Goal: Task Accomplishment & Management: Use online tool/utility

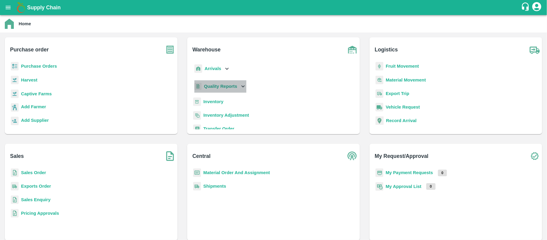
click at [236, 86] on b "Quality Reports" at bounding box center [220, 86] width 33 height 5
click at [212, 114] on span "Purchase Order" at bounding box center [225, 113] width 32 height 7
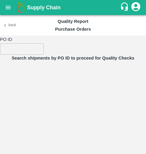
click at [123, 36] on form "PO ID ​" at bounding box center [73, 44] width 146 height 19
click at [36, 50] on input "number" at bounding box center [22, 48] width 44 height 11
click at [29, 54] on input "number" at bounding box center [22, 48] width 44 height 11
paste input "166670"
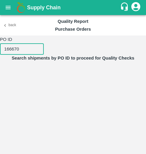
type input "166670"
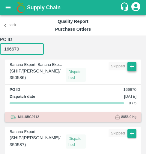
click at [132, 68] on icon "button" at bounding box center [132, 66] width 7 height 7
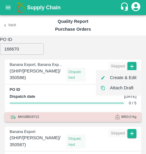
drag, startPoint x: 121, startPoint y: 84, endPoint x: 113, endPoint y: 77, distance: 10.9
click at [113, 77] on ul "Create & Edit Attach Draft" at bounding box center [118, 83] width 45 height 26
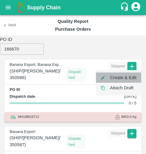
click at [113, 77] on li "Create & Edit" at bounding box center [118, 77] width 45 height 10
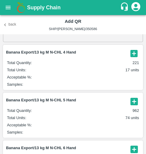
scroll to position [24, 0]
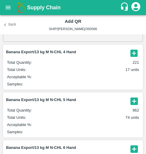
click at [131, 100] on icon "button" at bounding box center [134, 100] width 7 height 7
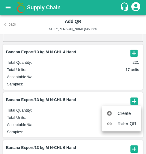
click at [62, 118] on div at bounding box center [73, 77] width 146 height 154
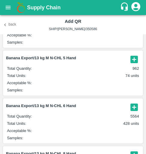
scroll to position [66, 0]
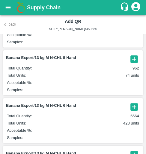
click at [131, 112] on article "Banana Export/13 kg M N-CHL 6 Hand Total Quantity : 5564 Total Units : 428 unit…" at bounding box center [73, 120] width 140 height 45
click at [134, 104] on icon "button" at bounding box center [134, 106] width 7 height 7
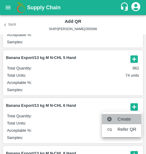
click at [125, 114] on li "Create" at bounding box center [121, 119] width 39 height 10
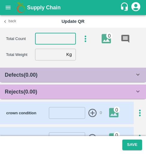
click at [45, 42] on input "number" at bounding box center [55, 38] width 41 height 11
type input "6"
click at [45, 52] on input "number" at bounding box center [49, 54] width 29 height 11
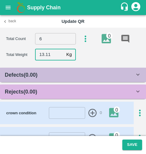
type input "13.11"
click at [62, 97] on div "Rejects ( 0.00 )" at bounding box center [73, 91] width 146 height 14
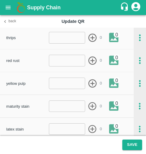
scroll to position [112, 0]
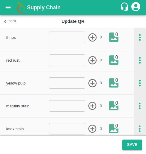
click at [53, 61] on input "number" at bounding box center [67, 59] width 37 height 11
type input "1"
click at [91, 61] on icon "button" at bounding box center [93, 60] width 10 height 10
click at [74, 28] on div "thrips ​ 0 0" at bounding box center [67, 37] width 134 height 22
click at [74, 41] on input "number" at bounding box center [67, 37] width 37 height 11
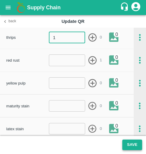
type input "1"
click at [93, 38] on icon "button" at bounding box center [93, 37] width 10 height 10
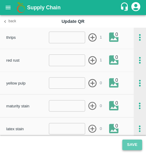
click at [138, 147] on button "Save" at bounding box center [133, 144] width 20 height 11
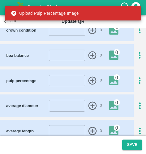
scroll to position [301, 0]
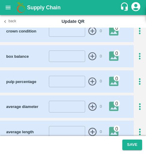
click at [138, 77] on icon "button" at bounding box center [140, 82] width 10 height 10
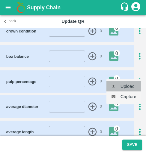
click at [127, 86] on li "Upload" at bounding box center [124, 86] width 35 height 10
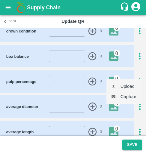
type input "C:\fakepath\WhatsApp Image [DATE] at 09.46.43_4eea9201.jpg"
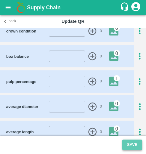
click at [139, 147] on button "Save" at bounding box center [133, 144] width 20 height 11
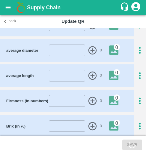
scroll to position [398, 0]
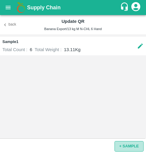
click at [124, 142] on button "+ SAMPLE" at bounding box center [129, 146] width 29 height 11
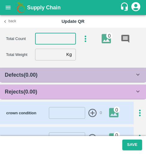
click at [48, 44] on input "number" at bounding box center [55, 38] width 41 height 11
type input "6"
click at [46, 54] on input "number" at bounding box center [49, 54] width 29 height 11
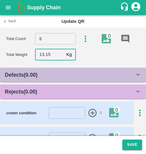
type input "13.15"
click at [21, 89] on b "Rejects ( 0.00 )" at bounding box center [21, 92] width 32 height 6
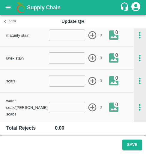
scroll to position [183, 0]
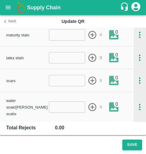
click at [56, 87] on div "scars ​ 0 0" at bounding box center [67, 80] width 134 height 22
click at [54, 82] on input "number" at bounding box center [67, 80] width 37 height 11
type input "1"
click at [94, 80] on icon "button" at bounding box center [93, 81] width 10 height 10
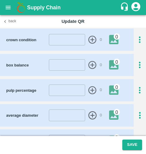
scroll to position [293, 0]
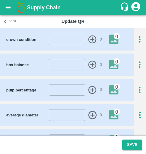
click at [136, 85] on icon "button" at bounding box center [140, 90] width 10 height 10
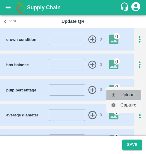
click at [129, 93] on li "Upload" at bounding box center [124, 95] width 35 height 10
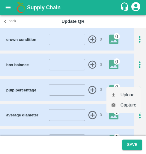
type input "C:\fakepath\WhatsApp Image [DATE] at 09.46.44_828aae6f.jpg"
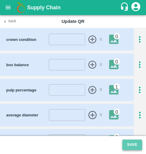
click at [132, 142] on button "Save" at bounding box center [133, 144] width 20 height 11
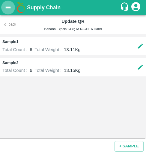
click at [13, 28] on button "Back" at bounding box center [9, 24] width 19 height 9
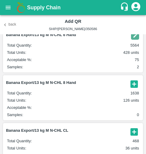
scroll to position [154, 0]
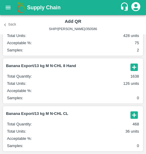
click at [134, 64] on icon "button" at bounding box center [134, 66] width 7 height 7
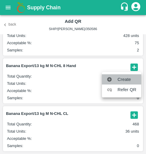
click at [122, 78] on span "Create" at bounding box center [127, 79] width 19 height 7
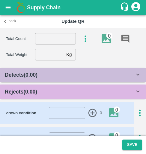
click at [51, 45] on div "Total Count ​ 0" at bounding box center [76, 38] width 140 height 13
click at [49, 43] on input "number" at bounding box center [55, 38] width 41 height 11
type input "8"
click at [47, 57] on input "number" at bounding box center [49, 54] width 29 height 11
type input "13.15"
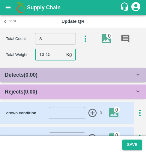
click at [25, 93] on b "Rejects ( 0.00 )" at bounding box center [21, 92] width 32 height 6
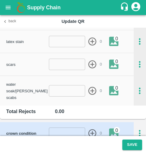
scroll to position [198, 0]
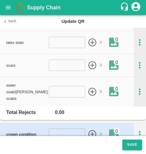
click at [64, 66] on input "number" at bounding box center [67, 64] width 37 height 11
type input "2"
type input "1"
click at [86, 63] on form "1 ​ 0" at bounding box center [75, 64] width 53 height 11
click at [91, 66] on icon "button" at bounding box center [93, 65] width 10 height 10
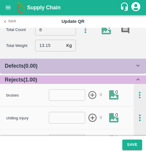
scroll to position [0, 0]
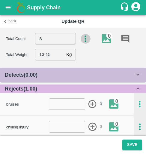
click at [83, 37] on icon "button" at bounding box center [86, 39] width 10 height 10
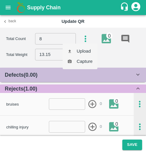
click at [79, 54] on li "Upload" at bounding box center [80, 51] width 35 height 10
type input "C:\fakepath\WhatsApp Image [DATE] at 09.46.14_17eba9f8 - Copy.jpg"
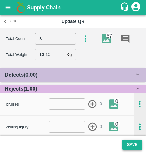
click at [135, 143] on button "Save" at bounding box center [133, 144] width 20 height 11
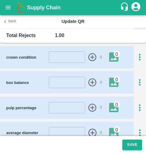
scroll to position [276, 0]
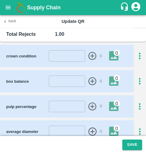
click at [137, 102] on icon "button" at bounding box center [140, 107] width 10 height 10
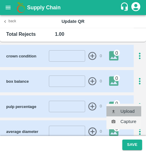
click at [129, 110] on li "Upload" at bounding box center [124, 111] width 35 height 10
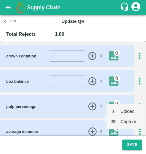
type input "C:\fakepath\WhatsApp Image [DATE] at 09.46.44_370695cd.jpg"
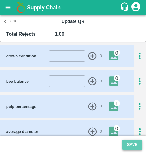
click at [136, 146] on button "Save" at bounding box center [133, 144] width 20 height 11
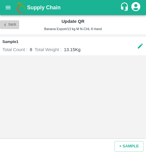
click at [9, 22] on button "Back" at bounding box center [9, 24] width 19 height 9
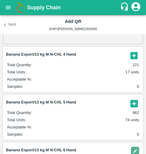
scroll to position [24, 0]
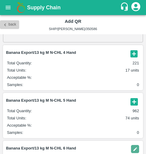
click at [12, 27] on button "Back" at bounding box center [9, 24] width 19 height 9
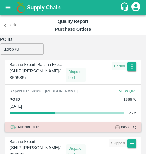
click at [28, 47] on input "166670" at bounding box center [22, 48] width 44 height 11
paste input "65"
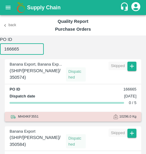
scroll to position [1, 0]
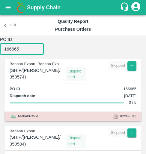
type input "166665"
click at [129, 71] on span at bounding box center [132, 71] width 9 height 20
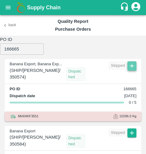
click at [130, 66] on icon "button" at bounding box center [132, 65] width 7 height 7
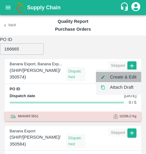
click at [123, 78] on li "Create & Edit" at bounding box center [118, 77] width 45 height 10
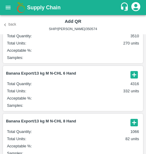
scroll to position [154, 0]
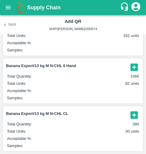
click at [6, 23] on icon "button" at bounding box center [4, 24] width 5 height 5
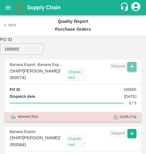
click at [130, 70] on button "button" at bounding box center [132, 66] width 9 height 9
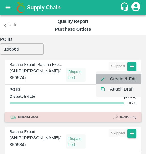
click at [122, 83] on li "Create & Edit" at bounding box center [118, 79] width 45 height 10
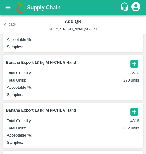
scroll to position [62, 0]
click at [131, 62] on icon "button" at bounding box center [134, 63] width 7 height 7
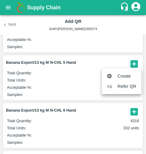
click at [118, 74] on span "Create" at bounding box center [127, 76] width 19 height 7
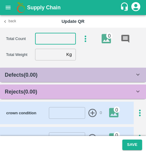
click at [51, 36] on input "number" at bounding box center [55, 38] width 41 height 11
type input "5"
click at [46, 58] on input "number" at bounding box center [49, 54] width 29 height 11
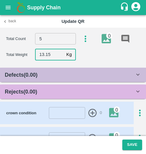
type input "13.15"
click at [35, 89] on b "Rejects ( 0.00 )" at bounding box center [21, 92] width 32 height 6
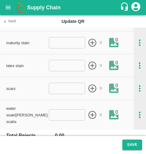
scroll to position [176, 0]
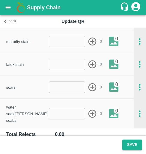
click at [60, 88] on input "number" at bounding box center [67, 86] width 37 height 11
type input "1"
click at [91, 86] on icon "button" at bounding box center [93, 87] width 10 height 10
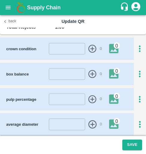
scroll to position [266, 0]
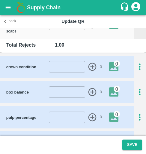
click at [138, 112] on icon "button" at bounding box center [140, 117] width 10 height 10
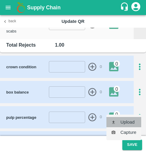
click at [125, 120] on li "Upload" at bounding box center [124, 122] width 35 height 10
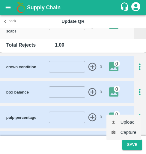
type input "C:\fakepath\WhatsApp Image [DATE] at 09.46.44_828aae6f - Copy.jpg"
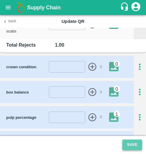
click at [137, 146] on button "Save" at bounding box center [133, 144] width 20 height 11
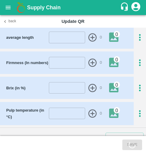
scroll to position [398, 0]
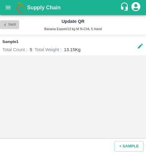
click at [10, 27] on button "Back" at bounding box center [9, 24] width 19 height 9
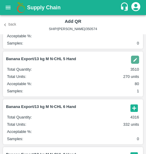
scroll to position [67, 0]
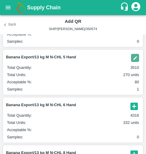
click at [137, 105] on icon "button" at bounding box center [134, 106] width 10 height 10
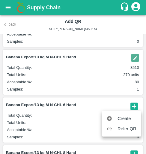
click at [117, 120] on div at bounding box center [112, 119] width 11 height 6
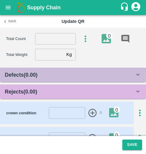
click at [44, 36] on input "number" at bounding box center [55, 38] width 41 height 11
type input "6"
click at [50, 54] on input "number" at bounding box center [49, 54] width 29 height 11
type input "13.15"
click at [15, 105] on div "crown condition ​ 0 0" at bounding box center [67, 113] width 134 height 22
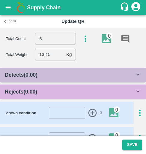
click at [14, 92] on b "Rejects ( 0.00 )" at bounding box center [21, 92] width 32 height 6
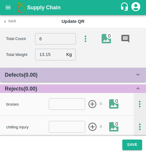
click at [45, 105] on div "bruises" at bounding box center [27, 104] width 43 height 7
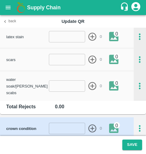
scroll to position [204, 0]
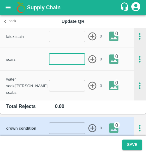
click at [62, 61] on input "number" at bounding box center [67, 58] width 37 height 11
type input "1"
click at [91, 59] on icon "button" at bounding box center [93, 59] width 8 height 8
click at [138, 63] on icon "button" at bounding box center [140, 59] width 10 height 10
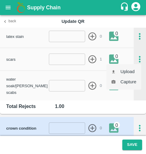
click at [126, 74] on li "Upload" at bounding box center [124, 71] width 35 height 10
type input "C:\fakepath\WhatsApp Image [DATE] at 09.46.43_4eea9201 - Copy.jpg"
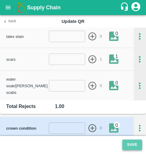
click at [133, 149] on button "Save" at bounding box center [133, 144] width 20 height 11
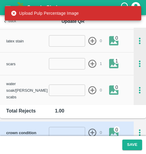
scroll to position [198, 0]
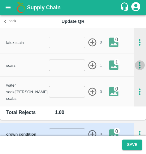
click at [138, 65] on icon "button" at bounding box center [140, 65] width 10 height 10
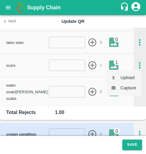
click at [97, 117] on div at bounding box center [73, 77] width 146 height 154
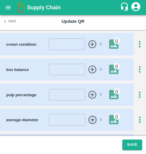
scroll to position [288, 0]
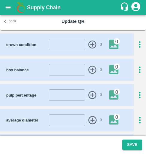
click at [138, 90] on icon "button" at bounding box center [140, 95] width 10 height 10
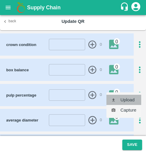
click at [126, 100] on li "Upload" at bounding box center [124, 100] width 35 height 10
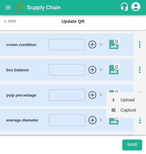
type input "C:\fakepath\WhatsApp Image [DATE] at 09.46.43_4eea9201 - Copy.jpg"
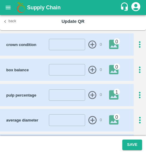
click at [130, 144] on button "Save" at bounding box center [133, 144] width 20 height 11
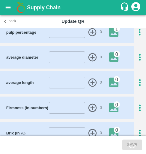
scroll to position [398, 0]
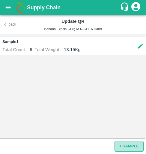
click at [125, 143] on button "+ SAMPLE" at bounding box center [129, 146] width 29 height 11
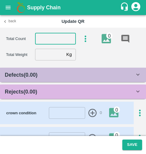
click at [52, 39] on input "number" at bounding box center [55, 38] width 41 height 11
type input "6"
click at [56, 52] on input "number" at bounding box center [49, 54] width 29 height 11
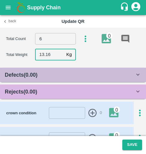
type input "13.16"
click at [19, 92] on b "Rejects ( 0.00 )" at bounding box center [21, 92] width 32 height 6
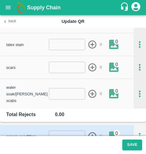
scroll to position [196, 0]
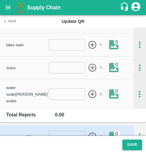
click at [62, 70] on input "number" at bounding box center [67, 67] width 37 height 11
type input "1"
click at [92, 70] on icon "button" at bounding box center [93, 68] width 10 height 10
click at [67, 71] on input "number" at bounding box center [67, 67] width 37 height 11
type input "-1"
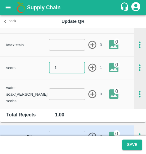
click at [95, 70] on icon "button" at bounding box center [93, 67] width 8 height 8
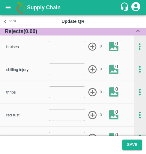
scroll to position [57, 0]
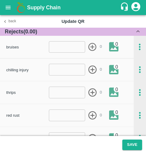
click at [68, 92] on input "number" at bounding box center [67, 92] width 37 height 11
type input "1"
click at [95, 95] on icon "button" at bounding box center [93, 92] width 8 height 8
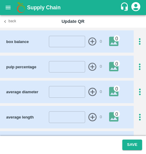
scroll to position [315, 0]
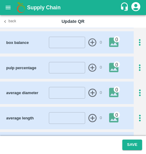
click at [136, 63] on icon "button" at bounding box center [140, 68] width 10 height 10
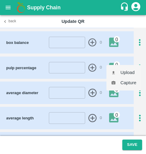
click at [131, 69] on li "Upload" at bounding box center [124, 72] width 35 height 10
type input "C:\fakepath\WhatsApp Image [DATE] at 09.46.43_1da6cf26 - Copy.jpg"
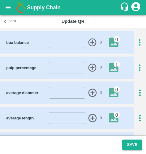
scroll to position [398, 0]
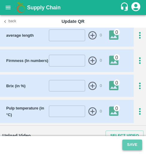
click at [134, 145] on button "Save" at bounding box center [133, 144] width 20 height 11
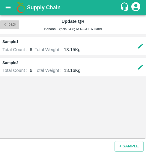
click at [12, 23] on button "Back" at bounding box center [9, 24] width 19 height 9
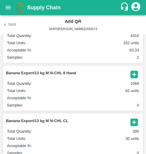
scroll to position [154, 0]
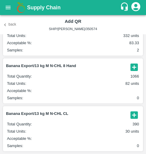
click at [132, 67] on icon "button" at bounding box center [134, 67] width 10 height 10
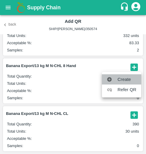
click at [128, 74] on li "Create" at bounding box center [121, 79] width 39 height 10
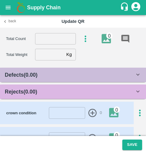
click at [68, 39] on input "number" at bounding box center [55, 38] width 41 height 11
type input "8"
click at [49, 59] on input "number" at bounding box center [49, 54] width 29 height 11
type input "13.15"
click at [22, 82] on div "Defects ( 0.00 )" at bounding box center [73, 75] width 146 height 14
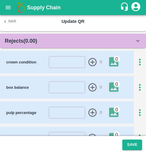
scroll to position [651, 0]
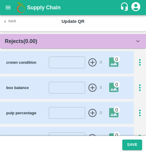
click at [22, 45] on span "Rejects ( 0.00 )" at bounding box center [21, 41] width 32 height 8
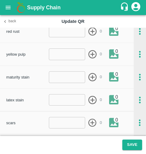
scroll to position [743, 0]
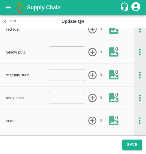
click at [62, 121] on input "number" at bounding box center [67, 120] width 37 height 11
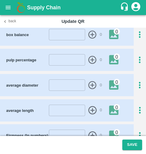
scroll to position [923, 0]
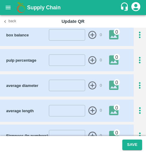
click at [138, 57] on icon "button" at bounding box center [140, 60] width 10 height 10
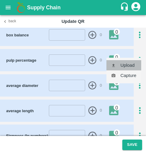
click at [129, 66] on li "Upload" at bounding box center [124, 65] width 35 height 10
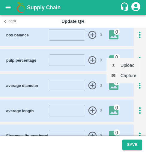
type input "C:\fakepath\WhatsApp Image [DATE] at 09.46.43_086f7c94.jpg"
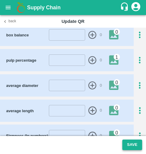
click at [135, 140] on button "Save" at bounding box center [133, 144] width 20 height 11
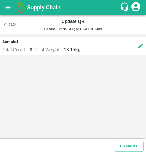
click at [139, 48] on icon at bounding box center [140, 46] width 5 height 5
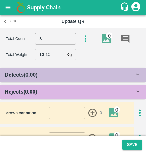
click at [84, 39] on icon "button" at bounding box center [86, 39] width 10 height 10
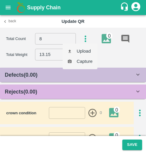
click at [81, 51] on li "Upload" at bounding box center [80, 51] width 35 height 10
type input "C:\fakepath\WhatsApp Image [DATE] at 13.37.39_3c5957c2.jpg"
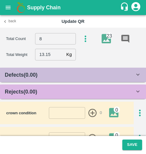
click at [108, 38] on div "23" at bounding box center [109, 35] width 6 height 6
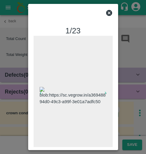
click at [89, 87] on img at bounding box center [73, 96] width 67 height 18
click at [110, 12] on icon at bounding box center [109, 12] width 7 height 7
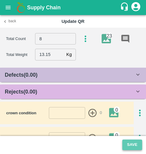
click at [127, 142] on button "Save" at bounding box center [133, 144] width 20 height 11
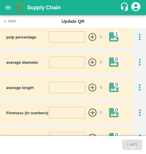
scroll to position [123, 0]
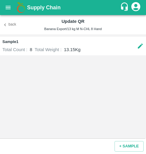
click at [15, 24] on button "Back" at bounding box center [9, 24] width 19 height 9
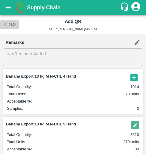
click at [12, 25] on button "Back" at bounding box center [9, 24] width 19 height 9
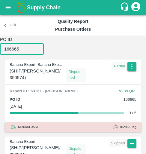
click at [16, 52] on input "166665" at bounding box center [22, 48] width 44 height 11
paste input "45"
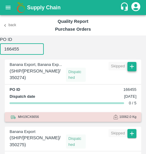
type input "166455"
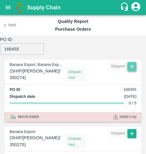
click at [130, 66] on icon "button" at bounding box center [132, 66] width 7 height 7
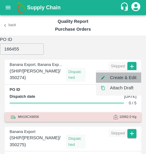
click at [118, 79] on li "Create & Edit" at bounding box center [118, 77] width 45 height 10
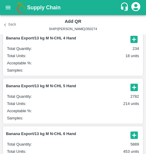
scroll to position [40, 0]
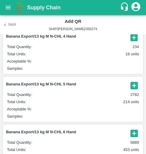
click at [133, 84] on icon "button" at bounding box center [134, 85] width 7 height 7
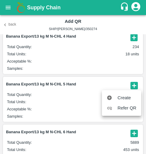
click at [125, 97] on span "Create" at bounding box center [127, 97] width 19 height 7
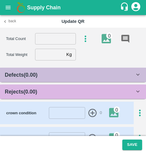
click at [53, 43] on input "number" at bounding box center [55, 38] width 41 height 11
type input "5"
click at [51, 53] on input "number" at bounding box center [49, 54] width 29 height 11
type input "13.16"
click at [24, 94] on b "Rejects ( 0.00 )" at bounding box center [21, 92] width 32 height 6
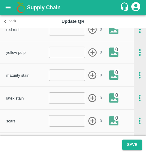
scroll to position [143, 0]
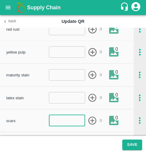
click at [55, 117] on input "number" at bounding box center [67, 120] width 37 height 11
type input "1"
click at [93, 122] on icon "button" at bounding box center [93, 121] width 10 height 10
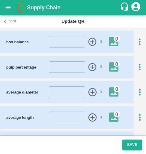
scroll to position [316, 0]
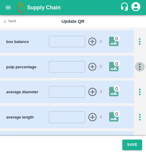
click at [138, 63] on icon "button" at bounding box center [140, 67] width 10 height 10
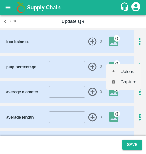
click at [132, 69] on li "Upload" at bounding box center [124, 71] width 35 height 10
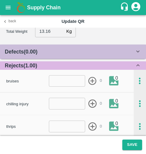
scroll to position [0, 0]
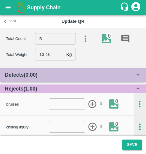
click at [7, 15] on div "Back Update QR" at bounding box center [73, 21] width 146 height 13
click at [7, 17] on button "Back" at bounding box center [9, 21] width 19 height 9
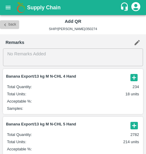
click at [10, 24] on button "Back" at bounding box center [9, 24] width 19 height 9
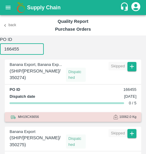
click at [14, 45] on input "166455" at bounding box center [22, 48] width 44 height 11
type input "0167485"
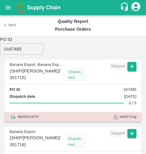
click at [130, 72] on span at bounding box center [132, 72] width 9 height 20
click at [131, 68] on icon "button" at bounding box center [132, 67] width 4 height 4
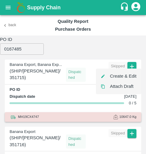
click at [123, 78] on li "Create & Edit" at bounding box center [118, 76] width 45 height 10
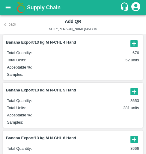
scroll to position [35, 0]
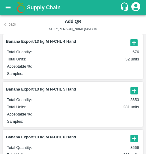
click at [134, 91] on icon "button" at bounding box center [134, 91] width 10 height 10
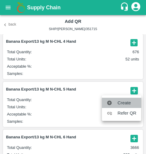
click at [126, 99] on li "Create" at bounding box center [121, 103] width 39 height 10
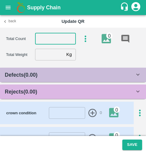
click at [54, 40] on input "number" at bounding box center [55, 38] width 41 height 11
type input "5"
click at [43, 56] on input "number" at bounding box center [49, 54] width 29 height 11
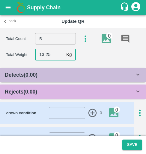
type input "13.25"
click at [62, 86] on div "Rejects ( 0.00 )" at bounding box center [73, 91] width 146 height 14
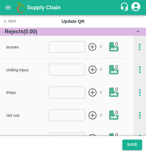
scroll to position [57, 0]
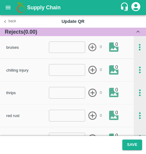
click at [58, 115] on input "number" at bounding box center [67, 115] width 37 height 11
type input "1"
click at [90, 117] on icon "button" at bounding box center [93, 116] width 10 height 10
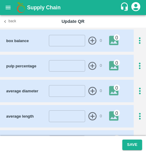
scroll to position [317, 0]
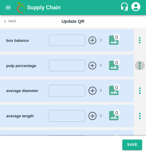
click at [137, 61] on icon "button" at bounding box center [140, 66] width 10 height 10
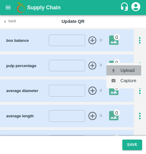
click at [125, 68] on li "Upload" at bounding box center [124, 70] width 35 height 10
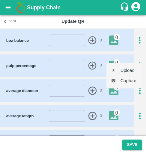
type input "C:\fakepath\WhatsApp Image [DATE] at 09.24.30_877d3127.jpg"
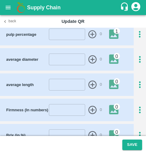
scroll to position [354, 0]
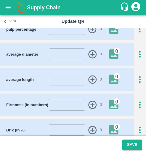
click at [129, 137] on footer "Save" at bounding box center [73, 145] width 146 height 18
click at [129, 144] on button "Save" at bounding box center [133, 144] width 20 height 11
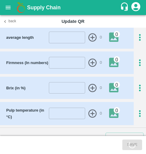
scroll to position [398, 0]
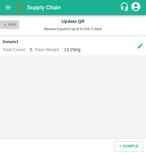
click at [8, 26] on button "Back" at bounding box center [9, 24] width 19 height 9
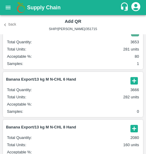
scroll to position [94, 0]
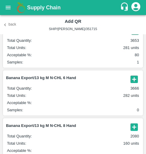
click at [134, 82] on icon "button" at bounding box center [134, 78] width 7 height 7
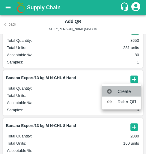
click at [126, 92] on span "Create" at bounding box center [127, 91] width 19 height 7
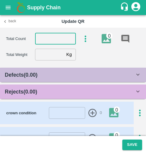
click at [55, 40] on input "number" at bounding box center [55, 38] width 41 height 11
type input "6"
click at [40, 59] on input "number" at bounding box center [49, 54] width 29 height 11
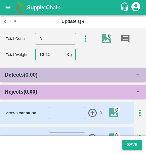
type input "13.15"
click at [42, 95] on div "Rejects ( 0.00 )" at bounding box center [70, 91] width 130 height 8
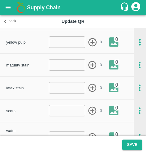
scroll to position [177, 0]
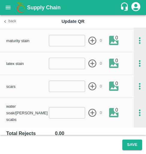
click at [68, 90] on input "number" at bounding box center [67, 86] width 37 height 11
type input "1"
click at [90, 86] on icon "button" at bounding box center [93, 86] width 8 height 8
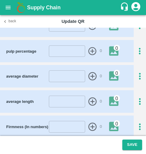
scroll to position [327, 0]
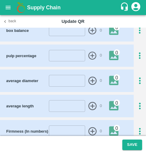
click at [140, 51] on icon "button" at bounding box center [140, 56] width 10 height 10
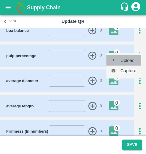
click at [124, 62] on li "Upload" at bounding box center [124, 60] width 35 height 10
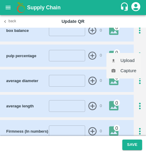
type input "C:\fakepath\WhatsApp Image [DATE] 08.51.58_f7cae6fd.jpg"
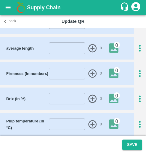
scroll to position [398, 0]
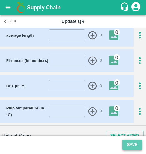
click at [131, 143] on button "Save" at bounding box center [133, 144] width 20 height 11
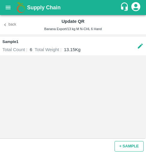
click at [126, 150] on button "+ SAMPLE" at bounding box center [129, 146] width 29 height 11
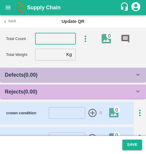
click at [52, 37] on input "number" at bounding box center [55, 38] width 41 height 11
type input "6"
click at [43, 55] on input "number" at bounding box center [49, 54] width 29 height 11
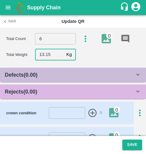
type input "13.15"
click at [37, 93] on b "Rejects ( 0.00 )" at bounding box center [21, 92] width 32 height 6
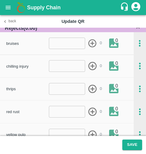
scroll to position [60, 0]
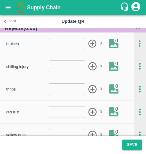
click at [58, 118] on div "red rust ​ 0 0" at bounding box center [70, 111] width 128 height 13
click at [59, 111] on input "number" at bounding box center [67, 111] width 37 height 11
type input "1"
click at [95, 114] on icon "button" at bounding box center [93, 112] width 8 height 8
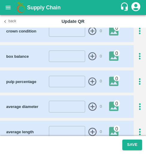
scroll to position [300, 0]
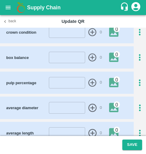
click at [140, 78] on icon "button" at bounding box center [140, 83] width 10 height 10
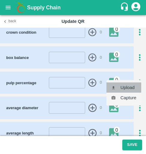
click at [126, 87] on li "Upload" at bounding box center [124, 87] width 35 height 10
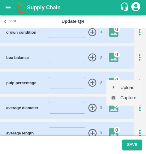
type input "C:\fakepath\WhatsApp Image [DATE] 08.51.59_da453943.jpg"
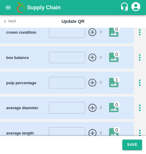
scroll to position [398, 0]
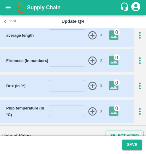
drag, startPoint x: 123, startPoint y: 142, endPoint x: 94, endPoint y: 85, distance: 64.8
click at [94, 85] on section "Total Count 6 ​ 0 Total Weight 13.15 Kg ​ Defects ( 0.00 ) insect damage ​ 0 0 …" at bounding box center [73, 91] width 146 height 126
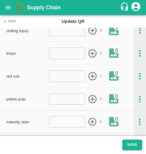
scroll to position [0, 0]
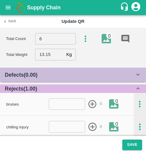
click at [86, 40] on icon "button" at bounding box center [86, 39] width 10 height 10
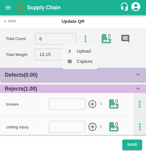
click at [82, 48] on li "Upload" at bounding box center [80, 51] width 35 height 10
type input "C:\fakepath\WhatsApp Image [DATE] 08.51.58_f7cae6fd.jpg"
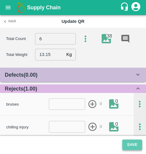
click at [129, 145] on button "Save" at bounding box center [133, 144] width 20 height 11
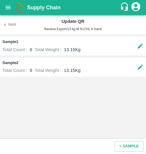
click at [10, 23] on button "Back" at bounding box center [9, 24] width 19 height 9
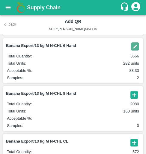
scroll to position [126, 0]
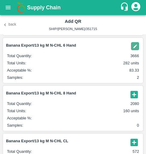
click at [131, 96] on icon "button" at bounding box center [134, 94] width 7 height 7
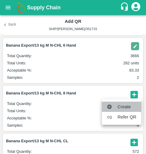
click at [122, 107] on span "Create" at bounding box center [127, 106] width 19 height 7
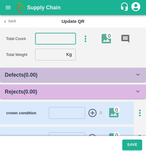
click at [62, 40] on input "number" at bounding box center [55, 38] width 41 height 11
type input "8"
click at [48, 59] on input "number" at bounding box center [49, 54] width 29 height 11
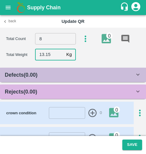
type input "13.15"
click at [36, 91] on b "Rejects ( 0.00 )" at bounding box center [21, 92] width 32 height 6
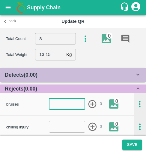
click at [50, 106] on input "number" at bounding box center [67, 103] width 37 height 11
type input "-5"
click at [64, 108] on div "bruises -5 ​ 0 0" at bounding box center [67, 104] width 134 height 22
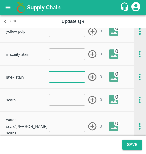
click at [59, 78] on input "number" at bounding box center [67, 76] width 37 height 11
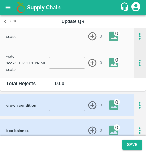
scroll to position [222, 0]
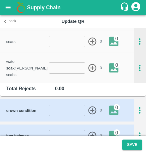
type input "2"
click at [66, 45] on input "number" at bounding box center [67, 41] width 37 height 11
type input "1"
click at [92, 44] on icon "button" at bounding box center [93, 42] width 10 height 10
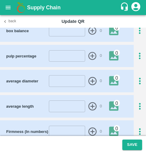
scroll to position [327, 0]
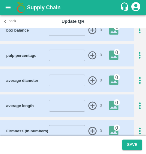
click at [138, 50] on icon "button" at bounding box center [140, 55] width 10 height 10
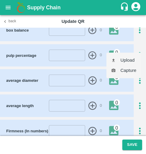
click at [123, 59] on li "Upload" at bounding box center [124, 60] width 35 height 10
type input "C:\fakepath\WhatsApp Image [DATE] 08.51.58_f7cae6fd.jpg"
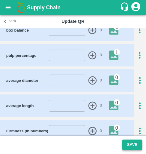
click at [128, 144] on button "Save" at bounding box center [133, 144] width 20 height 11
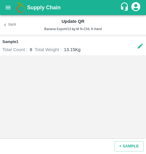
click at [19, 26] on div "Back Update QR Banana Export/13 kg M N-CHL 8 Hand" at bounding box center [73, 24] width 146 height 19
click at [11, 25] on button "Back" at bounding box center [9, 24] width 19 height 9
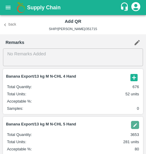
click at [6, 27] on icon "button" at bounding box center [4, 24] width 5 height 5
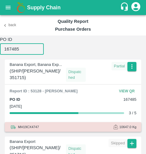
click at [14, 51] on input "167485" at bounding box center [22, 48] width 44 height 11
paste input "6"
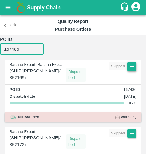
type input "167486"
click at [129, 67] on icon "button" at bounding box center [132, 66] width 7 height 7
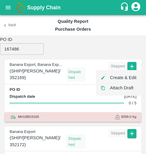
click at [123, 74] on li "Create & Edit" at bounding box center [118, 77] width 45 height 10
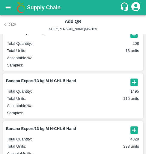
scroll to position [44, 0]
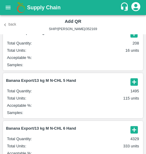
click at [134, 82] on icon "button" at bounding box center [134, 81] width 7 height 7
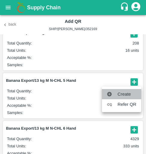
click at [120, 93] on span "Create" at bounding box center [127, 94] width 19 height 7
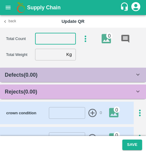
click at [55, 41] on input "number" at bounding box center [55, 38] width 41 height 11
type input "5"
click at [45, 54] on input "number" at bounding box center [49, 54] width 29 height 11
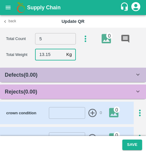
type input "13.15"
click at [25, 87] on span "Rejects ( 0.00 )" at bounding box center [21, 91] width 32 height 8
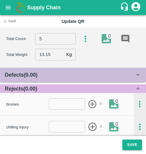
click at [52, 103] on input "number" at bounding box center [67, 103] width 37 height 11
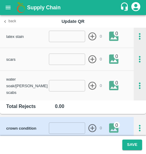
scroll to position [205, 0]
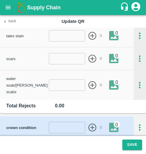
type input "1"
click at [55, 60] on input "number" at bounding box center [67, 58] width 37 height 11
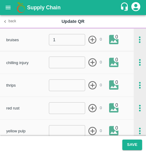
scroll to position [0, 0]
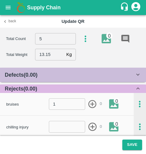
click at [92, 103] on icon "button" at bounding box center [93, 104] width 8 height 8
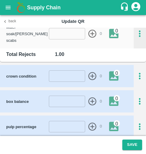
scroll to position [257, 0]
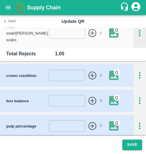
click at [134, 123] on div at bounding box center [140, 126] width 12 height 10
click at [139, 123] on icon "button" at bounding box center [140, 126] width 2 height 7
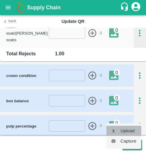
click at [123, 128] on li "Upload" at bounding box center [124, 131] width 35 height 10
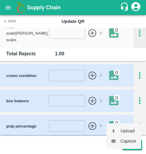
type input "C:\fakepath\WhatsApp Image [DATE] 08.51.58_f7cae6fd.jpg"
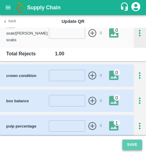
click at [135, 146] on button "Save" at bounding box center [133, 144] width 20 height 11
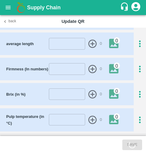
scroll to position [398, 0]
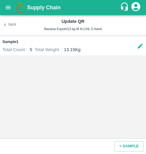
click at [2, 20] on div "Back Update QR Banana Export/13 kg M N-CHL 5 Hand" at bounding box center [73, 24] width 146 height 19
click at [5, 25] on icon "button" at bounding box center [4, 24] width 5 height 5
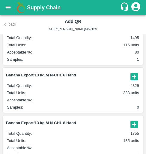
scroll to position [97, 0]
click at [132, 78] on icon "button" at bounding box center [134, 76] width 7 height 7
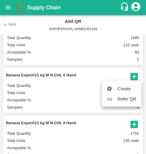
click at [116, 89] on div at bounding box center [112, 89] width 11 height 6
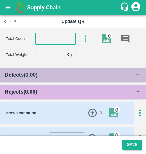
click at [52, 40] on input "number" at bounding box center [55, 38] width 41 height 11
type input "6"
click at [51, 53] on input "number" at bounding box center [49, 54] width 29 height 11
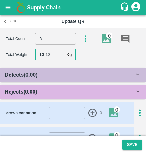
type input "13.12"
click at [42, 90] on div "Rejects ( 0.00 )" at bounding box center [70, 91] width 130 height 8
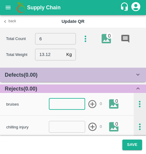
click at [52, 103] on input "number" at bounding box center [67, 103] width 37 height 11
type input "-10"
click at [50, 93] on div "bruises -10 ​ 0 0" at bounding box center [67, 104] width 134 height 22
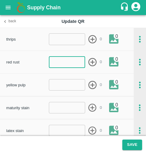
click at [55, 64] on input "number" at bounding box center [67, 61] width 37 height 11
type input "1"
click at [93, 62] on icon "button" at bounding box center [93, 62] width 8 height 8
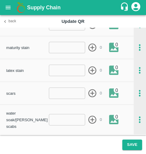
scroll to position [171, 0]
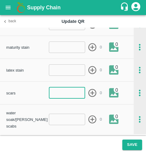
click at [54, 95] on input "number" at bounding box center [67, 92] width 37 height 11
type input "1"
click at [93, 96] on icon "button" at bounding box center [93, 93] width 10 height 10
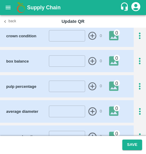
scroll to position [297, 0]
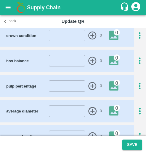
click at [137, 81] on icon "button" at bounding box center [140, 86] width 10 height 10
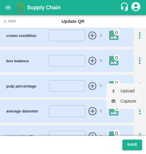
click at [130, 87] on li "Upload" at bounding box center [124, 91] width 35 height 10
type input "C:\fakepath\WhatsApp Image [DATE] 08.51.58_f7cae6fd.jpg"
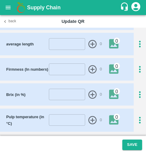
scroll to position [398, 0]
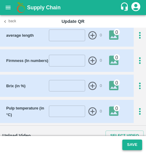
click at [129, 142] on button "Save" at bounding box center [133, 144] width 20 height 11
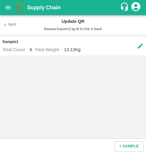
click at [97, 99] on div "Sample 1 Total Count : 6 Total Weight : 13.12 Kg" at bounding box center [73, 86] width 146 height 104
click at [126, 147] on button "+ SAMPLE" at bounding box center [129, 146] width 29 height 11
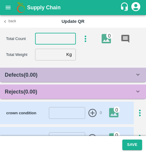
click at [55, 41] on input "number" at bounding box center [55, 38] width 41 height 11
type input "6"
click at [51, 60] on input "number" at bounding box center [49, 54] width 29 height 11
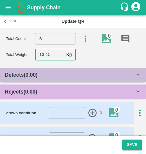
type input "13.15"
click at [30, 95] on span "Rejects ( 0.00 )" at bounding box center [21, 91] width 32 height 8
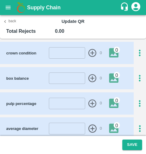
scroll to position [280, 0]
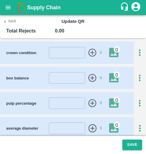
click at [138, 98] on icon "button" at bounding box center [140, 103] width 10 height 10
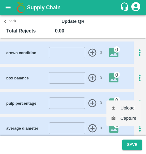
click at [126, 103] on li "Upload" at bounding box center [124, 108] width 35 height 10
type input "C:\fakepath\WhatsApp Image [DATE] 08.51.59_da453943.jpg"
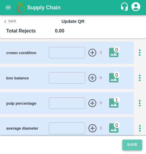
click at [135, 144] on button "Save" at bounding box center [133, 144] width 20 height 11
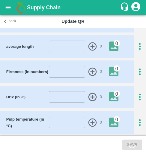
scroll to position [398, 0]
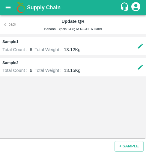
click at [13, 29] on div "Back Update QR Banana Export/13 kg M N-CHL 6 Hand" at bounding box center [73, 24] width 146 height 19
click at [5, 27] on icon "button" at bounding box center [4, 24] width 5 height 5
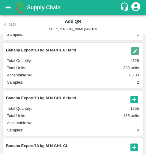
scroll to position [122, 0]
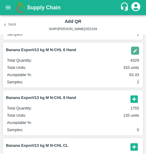
click at [135, 100] on icon "button" at bounding box center [134, 98] width 7 height 7
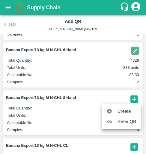
click at [123, 109] on span "Create" at bounding box center [127, 111] width 19 height 7
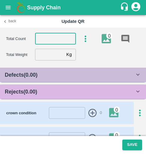
click at [49, 37] on input "number" at bounding box center [55, 38] width 41 height 11
type input "8"
click at [43, 55] on input "number" at bounding box center [49, 54] width 29 height 11
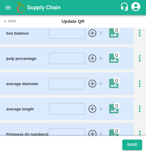
scroll to position [104, 0]
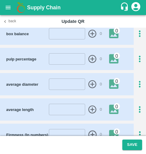
type input "13.18"
click at [139, 59] on icon "button" at bounding box center [140, 59] width 2 height 7
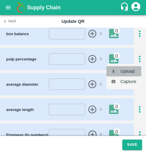
click at [129, 69] on li "Upload" at bounding box center [124, 71] width 35 height 10
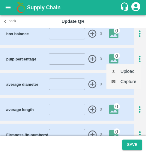
type input "C:\fakepath\WhatsApp Image [DATE] 08.51.58_f7cae6fd.jpg"
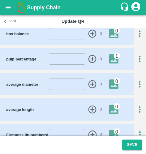
scroll to position [0, 0]
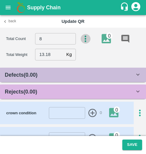
click at [83, 39] on icon "button" at bounding box center [86, 39] width 10 height 10
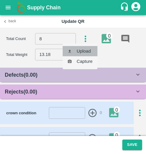
click at [84, 50] on li "Upload" at bounding box center [80, 51] width 35 height 10
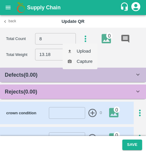
type input "C:\fakepath\WhatsApp Image [DATE] 08.51.58_f7cae6fd.jpg"
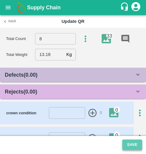
click at [134, 141] on button "Save" at bounding box center [133, 144] width 20 height 11
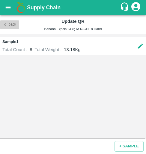
click at [13, 26] on button "Back" at bounding box center [9, 24] width 19 height 9
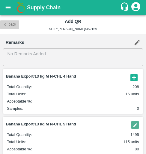
click at [13, 26] on button "Back" at bounding box center [9, 24] width 19 height 9
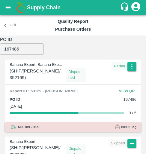
click at [16, 46] on input "167486" at bounding box center [22, 48] width 44 height 11
paste input "4858"
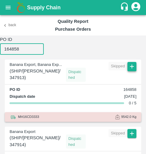
type input "164858"
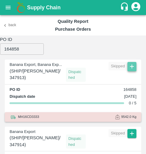
click at [131, 64] on icon "button" at bounding box center [132, 66] width 7 height 7
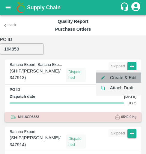
click at [120, 75] on li "Create & Edit" at bounding box center [118, 77] width 45 height 10
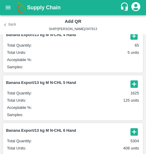
scroll to position [41, 0]
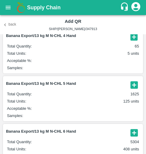
click at [138, 84] on icon "button" at bounding box center [134, 85] width 10 height 10
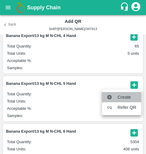
click at [117, 95] on div at bounding box center [112, 97] width 11 height 6
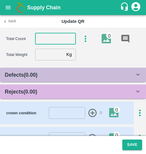
click at [52, 40] on input "number" at bounding box center [55, 38] width 41 height 11
type input "6"
type input "5"
click at [51, 54] on input "number" at bounding box center [49, 54] width 29 height 11
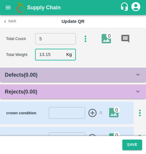
type input "13.15"
click at [24, 94] on b "Rejects ( 0.00 )" at bounding box center [21, 92] width 32 height 6
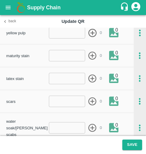
scroll to position [163, 0]
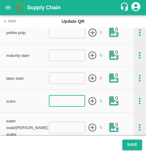
click at [53, 106] on input "number" at bounding box center [67, 100] width 37 height 11
type input "1"
click at [92, 103] on icon "button" at bounding box center [93, 101] width 10 height 10
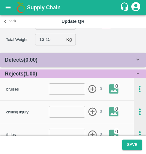
scroll to position [0, 0]
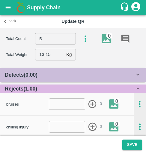
click at [85, 29] on section "Total Count 5 ​ 0 Total Weight 13.15 Kg ​" at bounding box center [73, 47] width 146 height 38
click at [85, 31] on section "Total Count 5 ​ 0 Total Weight 13.15 Kg ​" at bounding box center [73, 47] width 146 height 38
click at [85, 37] on icon "button" at bounding box center [86, 39] width 10 height 10
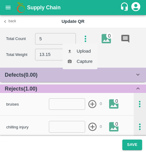
click at [86, 54] on li "Upload" at bounding box center [80, 51] width 35 height 10
type input "C:\fakepath\WhatsApp Image [DATE] at 09.14.11_550e9a1c.jpg"
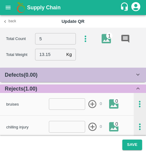
drag, startPoint x: 134, startPoint y: 141, endPoint x: 110, endPoint y: 89, distance: 57.7
click at [118, 112] on section "Total Count 5 ​ 1 Total Weight 13.15 Kg ​ Defects ( 0.00 ) insect damage ​ 0 0 …" at bounding box center [73, 91] width 146 height 126
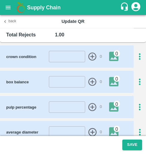
scroll to position [275, 0]
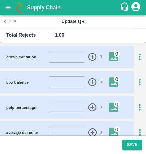
click at [138, 102] on icon "button" at bounding box center [140, 107] width 10 height 10
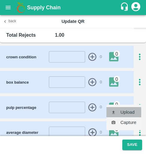
click at [127, 112] on li "Upload" at bounding box center [124, 112] width 35 height 10
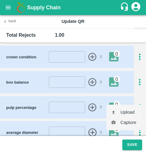
type input "C:\fakepath\WhatsApp Image [DATE] at 09.14.11_550e9a1c.jpg"
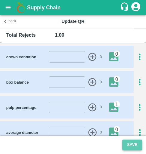
click at [136, 143] on button "Save" at bounding box center [133, 144] width 20 height 11
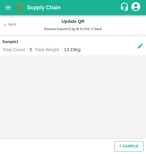
click at [127, 148] on button "+ SAMPLE" at bounding box center [129, 146] width 29 height 11
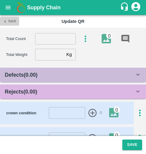
click at [12, 23] on button "Back" at bounding box center [9, 21] width 19 height 9
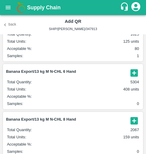
scroll to position [101, 0]
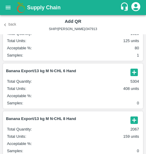
click at [134, 74] on icon "button" at bounding box center [134, 71] width 7 height 7
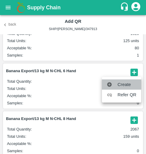
click at [108, 83] on icon at bounding box center [110, 84] width 5 height 5
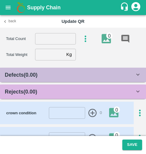
click at [54, 37] on input "number" at bounding box center [55, 38] width 41 height 11
type input "6"
click at [56, 50] on input "number" at bounding box center [49, 54] width 29 height 11
type input "13.15"
click at [57, 87] on div "Rejects ( 0.00 )" at bounding box center [73, 91] width 146 height 14
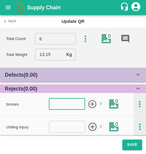
click at [61, 100] on input "number" at bounding box center [67, 103] width 37 height 11
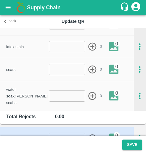
type input "-3"
click at [59, 72] on input "number" at bounding box center [67, 69] width 37 height 11
type input "1"
click at [90, 70] on icon "button" at bounding box center [93, 70] width 10 height 10
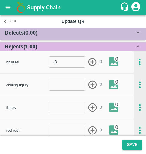
scroll to position [0, 0]
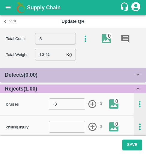
click at [57, 77] on div "Defects ( 0.00 )" at bounding box center [70, 75] width 130 height 8
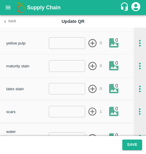
scroll to position [752, 0]
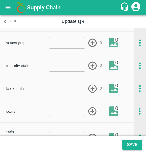
click at [57, 85] on input "number" at bounding box center [67, 88] width 37 height 11
type input "1"
click at [93, 90] on icon "button" at bounding box center [93, 89] width 10 height 10
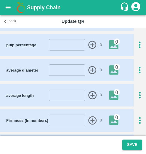
scroll to position [938, 0]
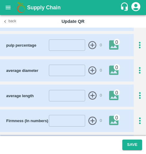
click at [139, 40] on icon "button" at bounding box center [140, 45] width 10 height 10
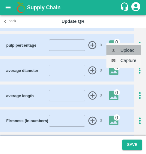
click at [135, 46] on li "Upload" at bounding box center [124, 50] width 35 height 10
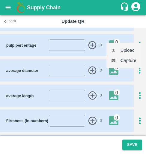
type input "C:\fakepath\WhatsApp Image [DATE] 09.14.11_eb9e7ec3.jpg"
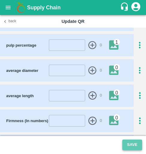
click at [133, 143] on button "Save" at bounding box center [133, 144] width 20 height 11
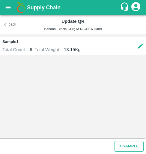
click at [123, 143] on button "+ SAMPLE" at bounding box center [129, 146] width 29 height 11
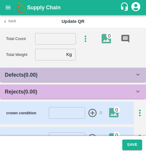
click at [50, 36] on input "number" at bounding box center [55, 38] width 41 height 11
type input "6"
click at [40, 54] on input "number" at bounding box center [49, 54] width 29 height 11
type input "13.19"
click at [22, 86] on div "Rejects ( 0.00 )" at bounding box center [73, 91] width 146 height 14
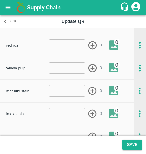
scroll to position [144, 0]
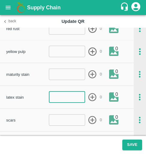
click at [61, 99] on input "number" at bounding box center [67, 96] width 37 height 11
type input "1"
click at [96, 99] on icon "button" at bounding box center [93, 97] width 10 height 10
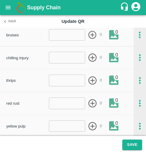
scroll to position [68, 0]
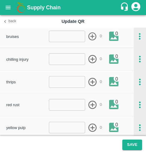
click at [65, 42] on div "bruises ​ 0 0" at bounding box center [70, 36] width 128 height 13
click at [62, 40] on input "number" at bounding box center [67, 36] width 37 height 11
type input "1"
click at [92, 38] on icon "button" at bounding box center [93, 36] width 8 height 8
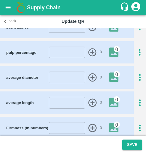
scroll to position [329, 0]
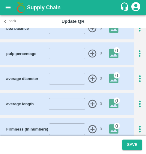
click at [138, 49] on icon "button" at bounding box center [140, 54] width 10 height 10
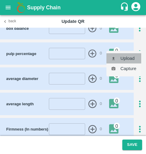
click at [123, 62] on li "Upload" at bounding box center [124, 58] width 35 height 10
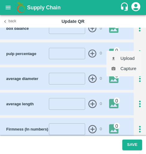
type input "C:\fakepath\WhatsApp Image [DATE] at 09.14.12_70b944be.jpg"
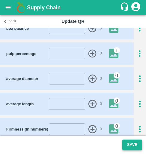
click at [129, 141] on button "Save" at bounding box center [133, 144] width 20 height 11
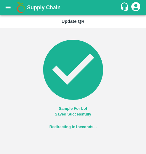
click at [30, 31] on div "Sample For Lot Saved Successfully" at bounding box center [73, 76] width 146 height 96
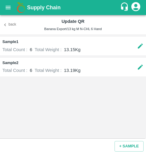
click at [13, 33] on div "Back Update QR Banana Export/13 kg M N-CHL 6 Hand" at bounding box center [73, 24] width 146 height 19
click at [11, 27] on button "Back" at bounding box center [9, 24] width 19 height 9
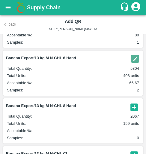
scroll to position [114, 0]
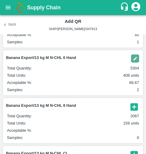
click at [136, 103] on icon "button" at bounding box center [134, 107] width 10 height 10
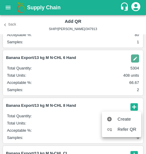
click at [125, 114] on ul "Create Refer QR" at bounding box center [121, 124] width 39 height 26
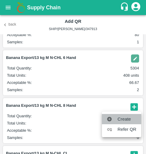
click at [121, 119] on span "Create" at bounding box center [127, 119] width 19 height 7
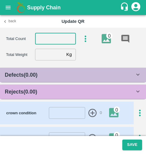
click at [51, 35] on input "number" at bounding box center [55, 38] width 41 height 11
type input "8"
click at [51, 52] on input "number" at bounding box center [49, 54] width 29 height 11
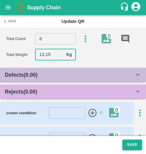
type input "13.15"
click at [21, 86] on div "Rejects ( 0.00 )" at bounding box center [73, 91] width 146 height 14
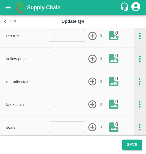
scroll to position [137, 0]
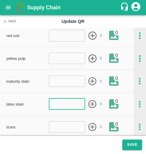
click at [60, 105] on input "number" at bounding box center [67, 103] width 37 height 11
type input "1"
click at [90, 104] on icon "button" at bounding box center [93, 104] width 10 height 10
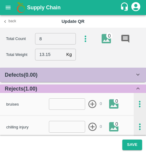
click at [85, 37] on icon "button" at bounding box center [86, 39] width 10 height 10
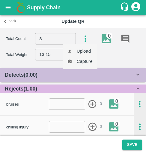
click at [82, 46] on ul "Upload Capture" at bounding box center [80, 57] width 35 height 26
click at [81, 50] on li "Upload" at bounding box center [80, 51] width 35 height 10
type input "C:\fakepath\WhatsApp Image [DATE] at 09.14.11_550e9a1c.jpg"
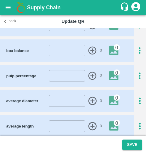
scroll to position [309, 0]
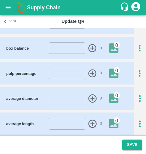
click at [138, 70] on icon "button" at bounding box center [140, 73] width 10 height 10
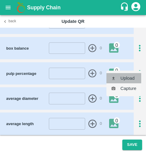
click at [131, 78] on li "Upload" at bounding box center [124, 78] width 35 height 10
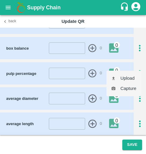
type input "C:\fakepath\WhatsApp Image [DATE] at 09.14.15_64e4dcd7.jpg"
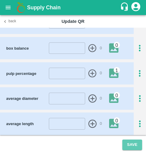
click at [125, 145] on button "Save" at bounding box center [133, 144] width 20 height 11
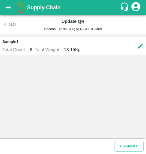
click at [14, 20] on button "Back" at bounding box center [9, 24] width 19 height 9
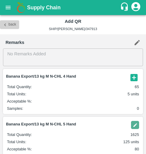
click at [5, 25] on icon "button" at bounding box center [5, 24] width 2 height 3
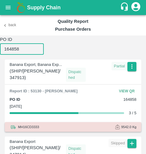
click at [9, 48] on input "164858" at bounding box center [22, 48] width 44 height 11
paste input "7"
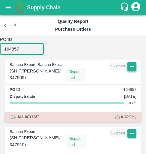
type input "164857"
click at [132, 66] on icon "button" at bounding box center [132, 66] width 7 height 7
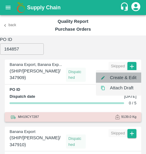
click at [123, 79] on li "Create & Edit" at bounding box center [118, 77] width 45 height 10
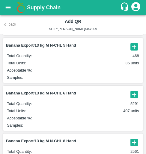
scroll to position [80, 0]
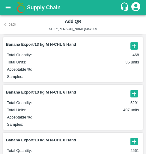
click at [135, 89] on icon "button" at bounding box center [134, 94] width 10 height 10
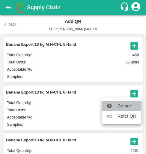
click at [120, 104] on span "Create" at bounding box center [127, 105] width 19 height 7
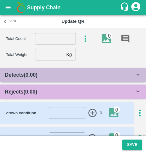
click at [50, 39] on input "number" at bounding box center [55, 38] width 41 height 11
type input "6"
click at [52, 52] on input "number" at bounding box center [49, 54] width 29 height 11
type input "13.15"
click at [19, 87] on div "Rejects ( 0.00 )" at bounding box center [73, 91] width 146 height 14
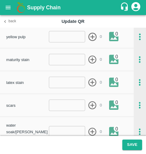
scroll to position [159, 0]
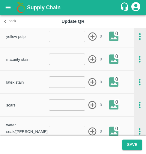
click at [60, 84] on input "number" at bounding box center [67, 81] width 37 height 11
type input "1"
click at [88, 81] on icon "button" at bounding box center [93, 82] width 10 height 10
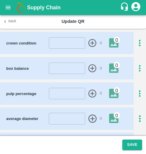
scroll to position [289, 0]
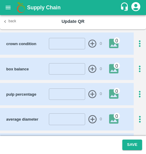
click at [138, 89] on icon "button" at bounding box center [140, 94] width 10 height 10
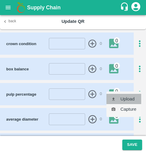
click at [126, 99] on li "Upload" at bounding box center [124, 99] width 35 height 10
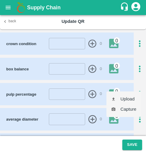
type input "C:\fakepath\WhatsApp Image [DATE] 09.14.12_d59eb584.jpg"
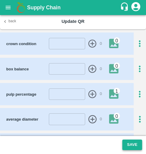
click at [125, 147] on button "Save" at bounding box center [133, 144] width 20 height 11
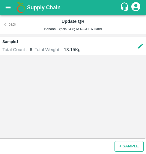
click at [124, 146] on button "+ SAMPLE" at bounding box center [129, 146] width 29 height 11
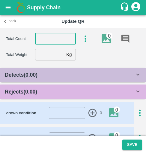
click at [54, 43] on input "number" at bounding box center [55, 38] width 41 height 11
type input "6"
click at [44, 55] on input "number" at bounding box center [49, 54] width 29 height 11
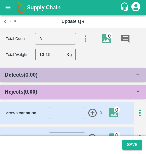
type input "13.18"
click at [35, 83] on div "Defects ( 0.00 ) insect damage ​ 0 0 chemical burns ​ 0 0 ripe ​ 0 0 finger rot…" at bounding box center [73, 83] width 146 height 31
click at [35, 90] on b "Rejects ( 0.00 )" at bounding box center [21, 92] width 32 height 6
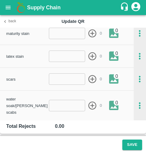
scroll to position [186, 0]
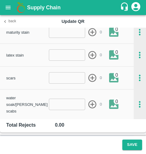
click at [67, 79] on input "number" at bounding box center [67, 77] width 37 height 11
type input "1"
click at [92, 78] on icon "button" at bounding box center [93, 78] width 8 height 8
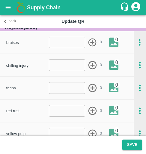
scroll to position [62, 0]
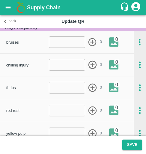
click at [65, 87] on input "number" at bounding box center [67, 87] width 37 height 11
type input "1"
click at [96, 88] on icon "button" at bounding box center [93, 88] width 10 height 10
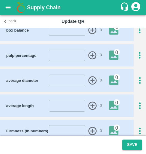
scroll to position [327, 0]
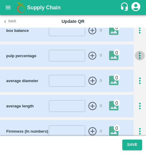
click at [138, 51] on icon "button" at bounding box center [140, 56] width 10 height 10
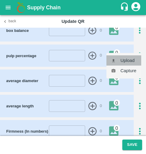
click at [125, 65] on li "Upload" at bounding box center [124, 60] width 35 height 10
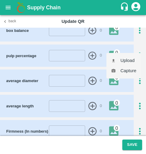
type input "C:\fakepath\WhatsApp Image [DATE] at 09.14.15_64e4dcd7.jpg"
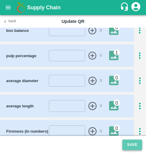
click at [135, 147] on button "Save" at bounding box center [133, 144] width 20 height 11
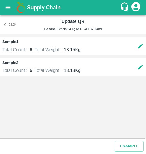
click at [11, 24] on button "Back" at bounding box center [9, 24] width 19 height 9
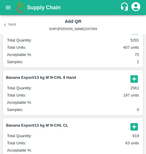
scroll to position [144, 0]
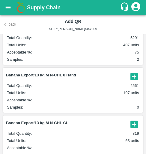
click at [132, 80] on icon "button" at bounding box center [134, 76] width 7 height 7
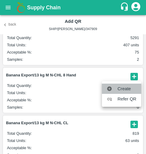
click at [124, 90] on span "Create" at bounding box center [127, 88] width 19 height 7
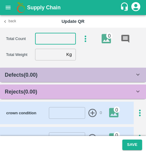
click at [54, 36] on input "number" at bounding box center [55, 38] width 41 height 11
type input "8"
click at [48, 67] on main "Total Count 8 ​ 0 Total Weight Kg ​ Defects ( 0.00 ) insect damage ​ 0 0 chemic…" at bounding box center [73, 82] width 146 height 108
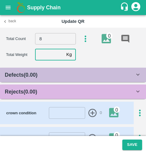
click at [46, 58] on input "number" at bounding box center [49, 54] width 29 height 11
type input "13.15"
click at [36, 90] on b "Rejects ( 0.00 )" at bounding box center [21, 92] width 32 height 6
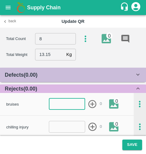
click at [53, 102] on input "number" at bounding box center [67, 103] width 37 height 11
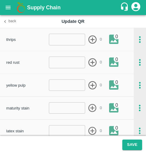
type input "-2"
click at [56, 65] on input "number" at bounding box center [67, 61] width 37 height 11
type input "1"
click at [94, 63] on icon "button" at bounding box center [93, 62] width 10 height 10
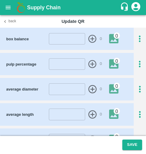
scroll to position [318, 0]
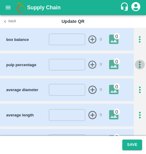
click at [138, 60] on icon "button" at bounding box center [140, 65] width 10 height 10
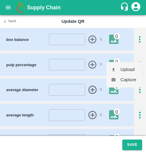
click at [128, 68] on li "Upload" at bounding box center [124, 69] width 35 height 10
type input "C:\fakepath\WhatsApp Image [DATE] 09.14.12_b3cd049d.jpg"
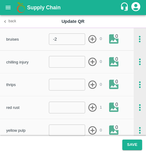
scroll to position [0, 0]
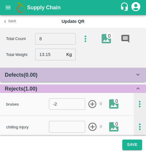
click at [83, 39] on icon "button" at bounding box center [86, 39] width 10 height 10
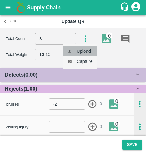
click at [81, 50] on li "Upload" at bounding box center [80, 51] width 35 height 10
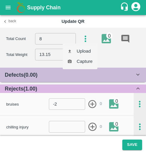
type input "C:\fakepath\WhatsApp Image [DATE] at 09.14.16_9f57069a.jpg"
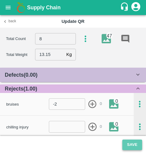
click at [132, 143] on button "Save" at bounding box center [133, 144] width 20 height 11
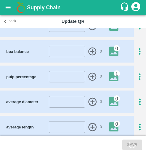
scroll to position [398, 0]
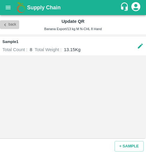
click at [13, 26] on button "Back" at bounding box center [9, 24] width 19 height 9
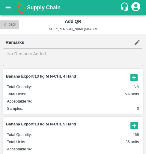
click at [5, 24] on icon "button" at bounding box center [5, 24] width 2 height 3
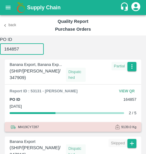
click at [9, 47] on input "164857" at bounding box center [22, 48] width 44 height 11
paste input "6"
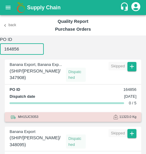
type input "164856"
click at [132, 72] on span at bounding box center [132, 72] width 9 height 20
click at [130, 71] on span at bounding box center [132, 72] width 9 height 20
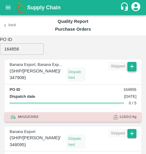
click at [129, 69] on icon "button" at bounding box center [132, 66] width 7 height 7
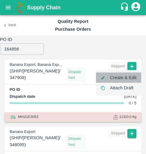
click at [121, 81] on li "Create & Edit" at bounding box center [118, 77] width 45 height 10
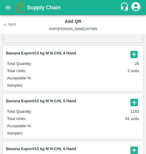
scroll to position [25, 0]
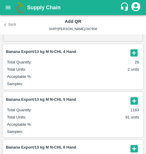
click at [134, 104] on icon "button" at bounding box center [134, 100] width 7 height 7
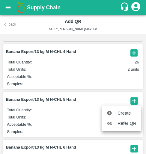
click at [126, 111] on span "Create" at bounding box center [127, 113] width 19 height 7
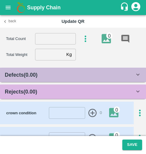
click at [62, 45] on div "Total Count ​ 0" at bounding box center [76, 38] width 140 height 13
click at [52, 35] on input "number" at bounding box center [55, 38] width 41 height 11
type input "5"
click at [42, 53] on input "number" at bounding box center [49, 54] width 29 height 11
click at [43, 56] on input "143.15" at bounding box center [49, 54] width 29 height 11
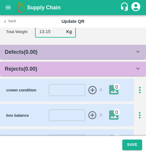
type input "13.15"
click at [60, 65] on div "Rejects ( 0.00 )" at bounding box center [70, 69] width 130 height 8
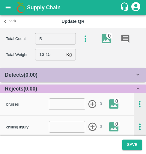
click at [54, 76] on div "Defects ( 0.00 )" at bounding box center [70, 75] width 130 height 8
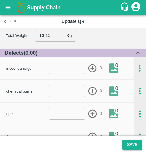
scroll to position [19, 0]
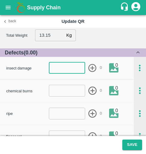
click at [52, 68] on input "number" at bounding box center [67, 67] width 37 height 11
type input "1"
click at [91, 67] on icon "button" at bounding box center [93, 68] width 10 height 10
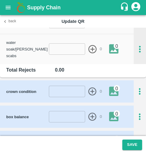
scroll to position [864, 0]
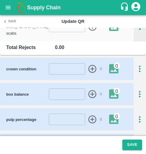
click at [141, 114] on icon "button" at bounding box center [140, 119] width 10 height 10
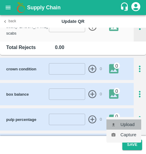
click at [128, 122] on li "Upload" at bounding box center [124, 124] width 35 height 10
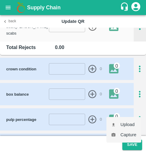
type input "C:\fakepath\WhatsApp Image [DATE] 09.09.08_f083ffe0.jpg"
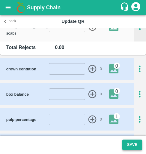
click at [129, 147] on button "Save" at bounding box center [133, 144] width 20 height 11
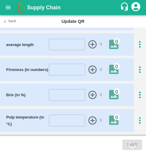
scroll to position [998, 0]
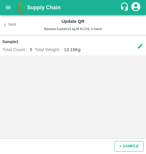
click at [124, 148] on button "+ SAMPLE" at bounding box center [129, 146] width 29 height 11
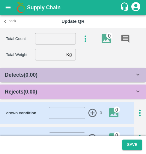
click at [11, 23] on button "Back" at bounding box center [9, 21] width 19 height 9
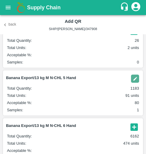
scroll to position [64, 0]
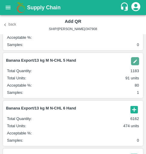
click at [132, 110] on icon "button" at bounding box center [134, 109] width 7 height 7
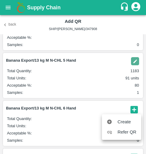
click at [123, 116] on ul "Create Refer QR" at bounding box center [121, 127] width 39 height 26
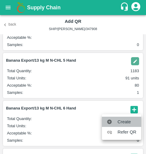
click at [119, 119] on span "Create" at bounding box center [127, 121] width 19 height 7
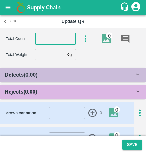
click at [56, 40] on input "number" at bounding box center [55, 38] width 41 height 11
type input "6"
click at [57, 61] on section "Total Count 6 ​ 0 Total Weight Kg ​" at bounding box center [73, 47] width 146 height 38
click at [51, 54] on input "number" at bounding box center [49, 54] width 29 height 11
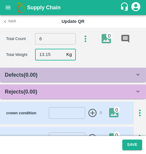
type input "13.15"
click at [34, 98] on div "Rejects ( 0.00 )" at bounding box center [73, 91] width 146 height 14
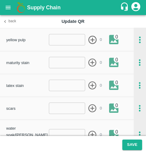
scroll to position [156, 0]
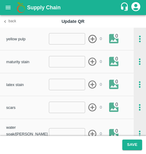
click at [56, 103] on input "number" at bounding box center [67, 107] width 37 height 11
type input "1"
click at [90, 110] on icon "button" at bounding box center [93, 107] width 8 height 8
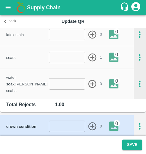
scroll to position [206, 0]
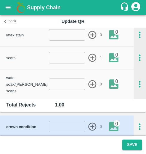
click at [57, 87] on div "water soak/[PERSON_NAME] scabs ​ 0 0" at bounding box center [67, 84] width 134 height 30
click at [57, 84] on input "number" at bounding box center [67, 83] width 37 height 11
type input "1"
click at [100, 81] on span "0" at bounding box center [101, 84] width 2 height 6
click at [94, 81] on icon "button" at bounding box center [93, 84] width 10 height 10
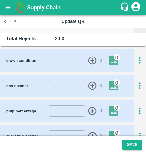
scroll to position [276, 0]
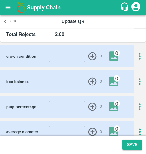
click at [139, 104] on div "pulp percentage ​ 0 0" at bounding box center [73, 107] width 146 height 22
click at [138, 102] on icon "button" at bounding box center [140, 107] width 10 height 10
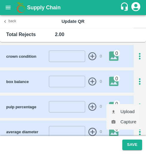
click at [128, 109] on li "Upload" at bounding box center [124, 111] width 35 height 10
type input "C:\fakepath\WhatsApp Image [DATE] 09.09.07_da795829.jpg"
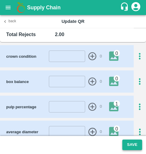
click at [136, 148] on button "Save" at bounding box center [133, 144] width 20 height 11
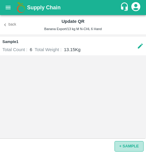
click at [121, 143] on button "+ SAMPLE" at bounding box center [129, 146] width 29 height 11
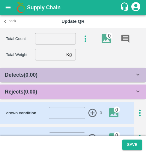
click at [44, 40] on input "number" at bounding box center [55, 38] width 41 height 11
type input "6"
click at [41, 52] on input "number" at bounding box center [49, 54] width 29 height 11
type input "13.23"
click at [55, 91] on div "Rejects ( 0.00 )" at bounding box center [70, 91] width 130 height 8
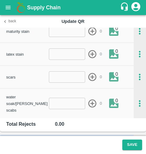
scroll to position [188, 0]
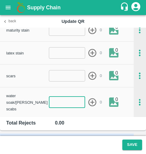
click at [66, 97] on input "number" at bounding box center [67, 101] width 37 height 11
click at [58, 80] on input "number" at bounding box center [67, 75] width 37 height 11
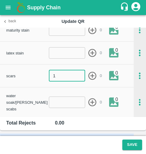
type input "1"
click at [91, 74] on icon "button" at bounding box center [93, 76] width 10 height 10
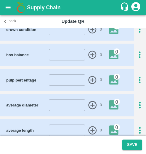
scroll to position [303, 0]
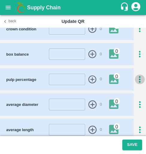
click at [136, 74] on icon "button" at bounding box center [140, 79] width 10 height 10
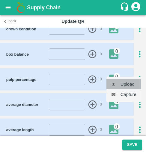
click at [130, 84] on li "Upload" at bounding box center [124, 84] width 35 height 10
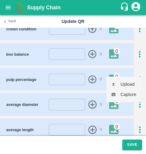
type input "C:\fakepath\WhatsApp Image [DATE] 09.09.07_da795829.jpg"
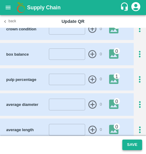
click at [132, 145] on button "Save" at bounding box center [133, 144] width 20 height 11
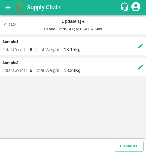
click at [6, 27] on icon "button" at bounding box center [4, 24] width 5 height 5
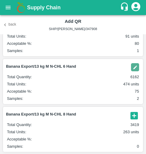
scroll to position [106, 0]
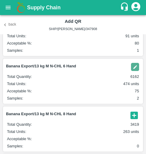
click at [132, 113] on icon "button" at bounding box center [134, 114] width 7 height 7
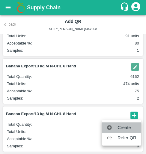
click at [121, 123] on li "Create" at bounding box center [121, 127] width 39 height 10
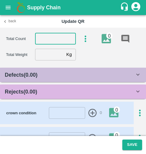
click at [44, 37] on input "number" at bounding box center [55, 38] width 41 height 11
type input "8"
click at [43, 55] on input "number" at bounding box center [49, 54] width 29 height 11
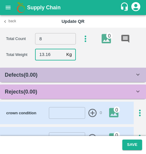
type input "13.16"
click at [31, 93] on b "Rejects ( 0.00 )" at bounding box center [21, 92] width 32 height 6
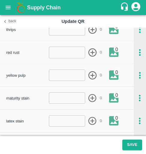
scroll to position [120, 0]
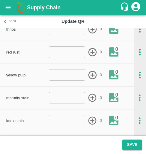
click at [54, 49] on input "number" at bounding box center [67, 51] width 37 height 11
type input "1"
click at [97, 52] on icon "button" at bounding box center [93, 52] width 10 height 10
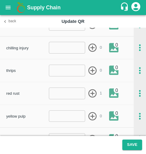
scroll to position [79, 0]
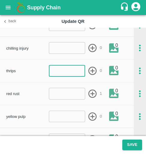
click at [69, 69] on input "number" at bounding box center [67, 70] width 37 height 11
type input "1"
click at [89, 71] on icon "button" at bounding box center [93, 71] width 8 height 8
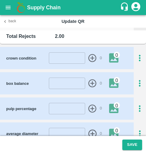
scroll to position [275, 0]
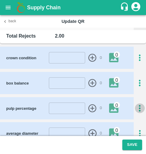
click at [138, 103] on icon "button" at bounding box center [140, 108] width 10 height 10
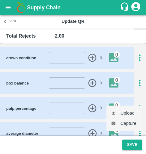
click at [123, 113] on li "Upload" at bounding box center [124, 113] width 35 height 10
type input "C:\fakepath\WhatsApp Image [DATE] at 09.09.08_23d51abd.jpg"
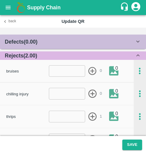
scroll to position [0, 0]
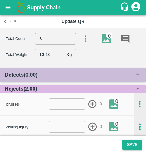
click at [84, 44] on div "Total Count 8 ​ 0" at bounding box center [76, 38] width 140 height 13
click at [83, 39] on icon "button" at bounding box center [86, 39] width 10 height 10
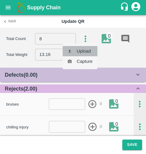
click at [83, 55] on li "Upload" at bounding box center [80, 51] width 35 height 10
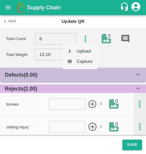
type input "C:\fakepath\WhatsApp Image [DATE] at 09.09.01_2e6c264e.jpg"
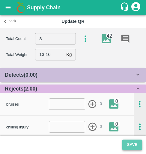
click at [129, 143] on button "Save" at bounding box center [133, 144] width 20 height 11
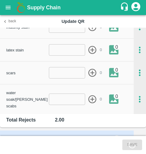
scroll to position [191, 0]
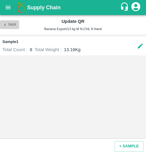
click at [14, 27] on button "Back" at bounding box center [9, 24] width 19 height 9
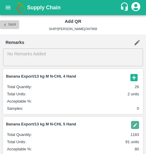
click at [10, 26] on button "Back" at bounding box center [9, 24] width 19 height 9
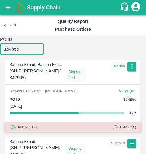
click at [11, 47] on input "164856" at bounding box center [22, 48] width 44 height 11
paste input "48"
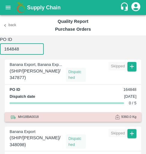
click at [17, 47] on input "164848" at bounding box center [22, 48] width 44 height 11
paste input "2"
type input "164842"
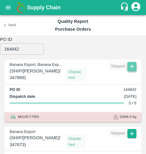
click at [133, 69] on icon "button" at bounding box center [132, 66] width 7 height 7
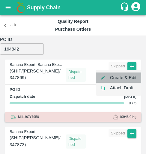
click at [126, 80] on li "Create & Edit" at bounding box center [118, 77] width 45 height 10
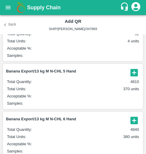
scroll to position [51, 0]
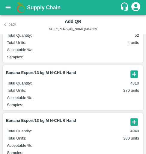
click at [136, 69] on article "Banana Export/13 kg M N-CHL 5 Hand Total Quantity : 4810 Total Units : 370 unit…" at bounding box center [73, 87] width 140 height 45
click at [134, 72] on icon "button" at bounding box center [134, 73] width 7 height 7
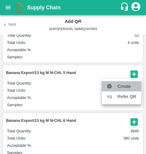
click at [119, 88] on span "Create" at bounding box center [127, 86] width 19 height 7
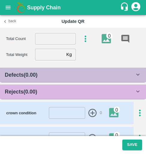
click at [54, 41] on input "number" at bounding box center [55, 38] width 41 height 11
type input "6"
type input "5"
click at [53, 50] on input "number" at bounding box center [49, 54] width 29 height 11
type input "13.12"
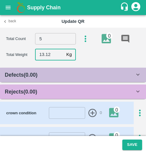
click at [57, 88] on div "Rejects ( 0.00 )" at bounding box center [70, 91] width 130 height 8
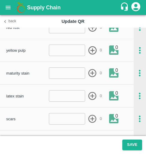
scroll to position [145, 0]
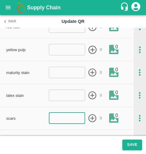
click at [56, 119] on input "number" at bounding box center [67, 117] width 37 height 11
type input "1"
click at [100, 118] on span "0" at bounding box center [101, 118] width 2 height 6
click at [93, 119] on icon "button" at bounding box center [93, 118] width 10 height 10
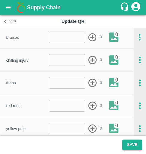
scroll to position [66, 0]
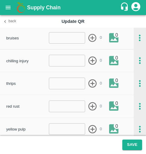
click at [65, 82] on input "number" at bounding box center [67, 83] width 37 height 11
type input "1"
click at [91, 85] on icon "button" at bounding box center [93, 83] width 10 height 10
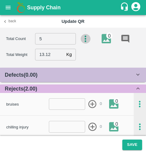
click at [81, 36] on icon "button" at bounding box center [86, 39] width 10 height 10
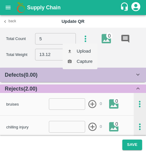
click at [81, 52] on li "Upload" at bounding box center [80, 51] width 35 height 10
type input "C:\fakepath\WhatsApp Image [DATE] 09.15.45_a3262686.jpg"
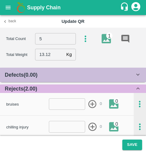
click at [132, 137] on footer "Save" at bounding box center [73, 145] width 146 height 18
click at [133, 147] on button "Save" at bounding box center [133, 144] width 20 height 11
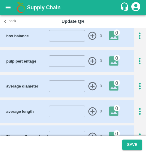
scroll to position [322, 0]
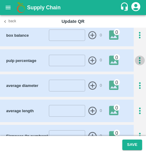
click at [137, 56] on icon "button" at bounding box center [140, 61] width 10 height 10
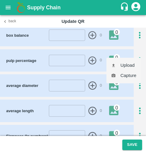
click at [131, 63] on li "Upload" at bounding box center [124, 65] width 35 height 10
type input "C:\fakepath\WhatsApp Image [DATE] 09.15.45_a3262686.jpg"
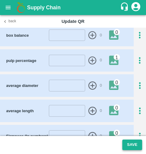
click at [133, 140] on button "Save" at bounding box center [133, 144] width 20 height 11
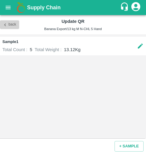
click at [4, 26] on icon "button" at bounding box center [4, 24] width 5 height 5
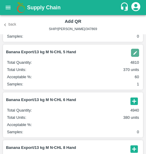
scroll to position [78, 0]
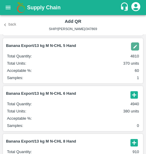
click at [131, 93] on icon "button" at bounding box center [134, 94] width 7 height 7
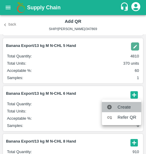
click at [120, 107] on span "Create" at bounding box center [127, 107] width 19 height 7
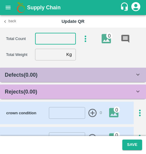
click at [48, 40] on input "number" at bounding box center [55, 38] width 41 height 11
type input "6"
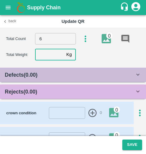
click at [50, 53] on input "number" at bounding box center [49, 54] width 29 height 11
type input "13.21"
click at [72, 91] on div "Rejects ( 0.00 )" at bounding box center [70, 91] width 130 height 8
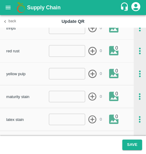
scroll to position [122, 0]
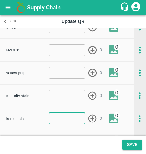
click at [61, 123] on input "number" at bounding box center [67, 118] width 37 height 11
type input "6"
click at [62, 33] on input "number" at bounding box center [67, 26] width 37 height 11
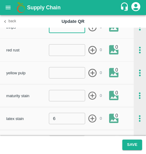
scroll to position [31, 0]
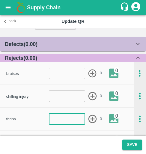
click at [62, 113] on input "number" at bounding box center [67, 118] width 37 height 11
type input "1"
click at [94, 121] on icon "button" at bounding box center [93, 119] width 8 height 8
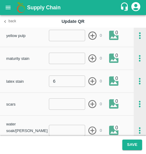
scroll to position [160, 0]
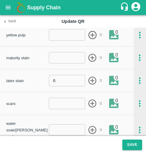
click at [77, 124] on input "number" at bounding box center [67, 129] width 37 height 11
type input "1"
click at [90, 127] on icon "button" at bounding box center [93, 130] width 10 height 10
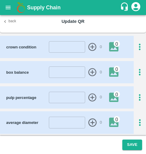
scroll to position [286, 0]
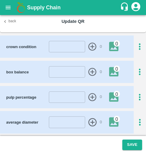
click at [138, 95] on div "pulp percentage ​ 0 0" at bounding box center [73, 97] width 146 height 22
click at [138, 92] on icon "button" at bounding box center [140, 97] width 10 height 10
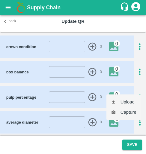
click at [129, 102] on li "Upload" at bounding box center [124, 102] width 35 height 10
type input "C:\fakepath\WhatsApp Image [DATE] at 09.15.46_6186a72b.jpg"
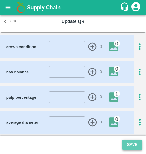
click at [133, 141] on button "Save" at bounding box center [133, 144] width 20 height 11
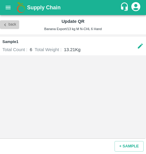
click at [8, 27] on icon "button" at bounding box center [4, 24] width 5 height 5
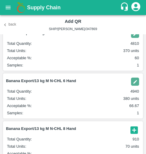
scroll to position [91, 0]
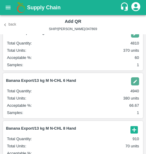
click at [134, 82] on img "button" at bounding box center [135, 81] width 8 height 8
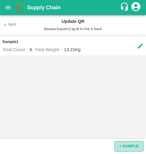
click at [129, 145] on button "+ SAMPLE" at bounding box center [129, 146] width 29 height 11
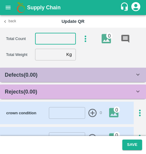
click at [53, 42] on input "number" at bounding box center [55, 38] width 41 height 11
type input "6"
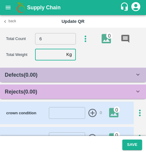
click at [53, 49] on input "number" at bounding box center [49, 54] width 29 height 11
type input "13.17"
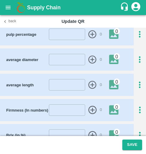
scroll to position [136, 0]
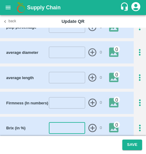
drag, startPoint x: 107, startPoint y: 99, endPoint x: 69, endPoint y: 114, distance: 41.5
click at [69, 114] on div "crown condition ​ 0 0 box balance ​ 0 0 pulp percentage ​ 0 0 average diameter …" at bounding box center [73, 64] width 146 height 199
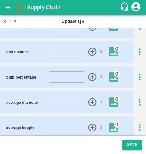
scroll to position [85, 0]
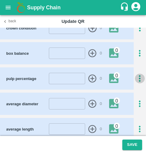
click at [135, 80] on icon "button" at bounding box center [140, 79] width 10 height 10
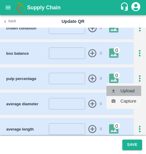
click at [124, 90] on li "Upload" at bounding box center [124, 91] width 35 height 10
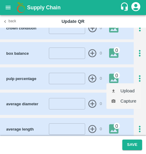
type input "C:\fakepath\WhatsApp Image [DATE] at 09.15.47_3738c4e8.jpg"
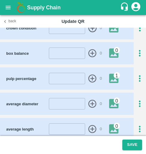
click at [127, 138] on footer "Save" at bounding box center [73, 145] width 146 height 18
click at [129, 143] on button "Save" at bounding box center [133, 144] width 20 height 11
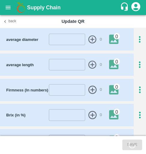
scroll to position [186, 0]
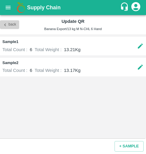
click at [14, 24] on button "Back" at bounding box center [9, 24] width 19 height 9
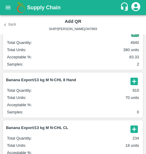
scroll to position [140, 0]
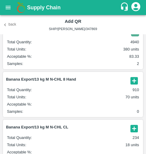
click at [134, 81] on icon "button" at bounding box center [134, 80] width 7 height 7
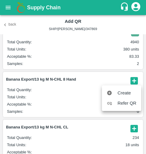
click at [126, 90] on span "Create" at bounding box center [127, 93] width 19 height 7
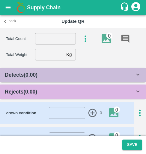
click at [61, 37] on input "number" at bounding box center [55, 38] width 41 height 11
type input "8"
click at [55, 58] on input "number" at bounding box center [49, 54] width 29 height 11
type input "13.15"
click at [31, 93] on b "Rejects ( 0.00 )" at bounding box center [21, 92] width 32 height 6
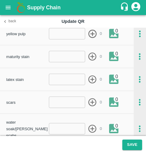
scroll to position [162, 0]
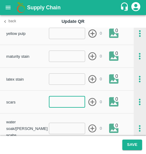
click at [62, 102] on input "number" at bounding box center [67, 101] width 37 height 11
type input "1"
click at [91, 102] on icon "button" at bounding box center [93, 102] width 10 height 10
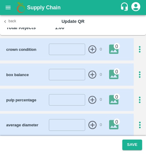
scroll to position [284, 0]
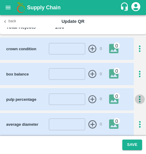
click at [141, 94] on icon "button" at bounding box center [140, 99] width 10 height 10
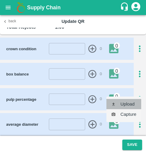
click at [130, 100] on li "Upload" at bounding box center [124, 104] width 35 height 10
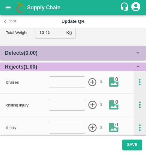
scroll to position [0, 0]
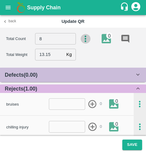
click at [86, 36] on icon "button" at bounding box center [86, 38] width 2 height 7
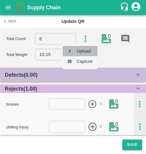
click at [80, 49] on li "Upload" at bounding box center [80, 51] width 35 height 10
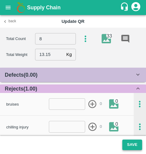
click at [128, 142] on button "Save" at bounding box center [133, 144] width 20 height 11
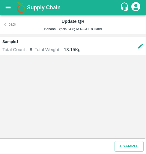
click at [8, 20] on div "Back Update QR Banana Export/13 kg M N-CHL 8 Hand" at bounding box center [73, 24] width 146 height 19
click at [8, 23] on button "Back" at bounding box center [9, 24] width 19 height 9
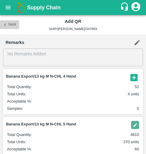
click at [4, 25] on icon "button" at bounding box center [4, 24] width 5 height 5
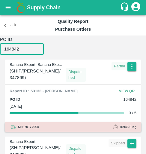
click at [9, 50] on input "164842" at bounding box center [22, 48] width 44 height 11
paste input "8"
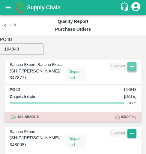
click at [131, 68] on icon "button" at bounding box center [132, 67] width 4 height 4
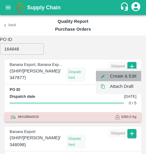
click at [128, 78] on li "Create & Edit" at bounding box center [118, 76] width 45 height 10
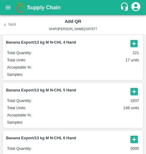
scroll to position [34, 0]
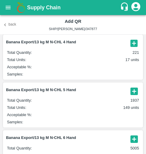
click at [133, 95] on icon "button" at bounding box center [134, 91] width 10 height 10
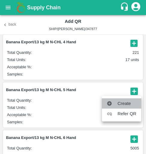
click at [126, 103] on span "Create" at bounding box center [127, 103] width 19 height 7
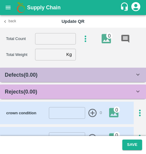
click at [50, 40] on input "number" at bounding box center [55, 38] width 41 height 11
click at [47, 53] on input "number" at bounding box center [49, 54] width 29 height 11
click at [21, 87] on span "Rejects ( 0.00 )" at bounding box center [21, 91] width 32 height 8
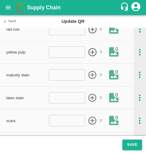
scroll to position [144, 0]
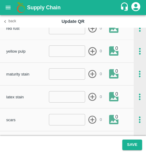
click at [53, 118] on input "number" at bounding box center [67, 119] width 37 height 11
click at [92, 121] on icon "button" at bounding box center [93, 119] width 8 height 8
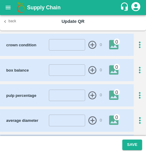
scroll to position [287, 0]
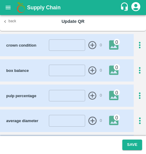
click at [136, 91] on icon "button" at bounding box center [140, 96] width 10 height 10
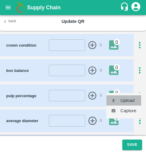
click at [128, 96] on li "Upload" at bounding box center [124, 100] width 35 height 10
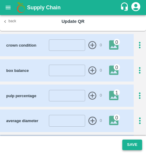
click at [136, 146] on button "Save" at bounding box center [133, 144] width 20 height 11
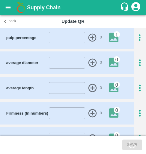
scroll to position [398, 0]
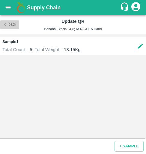
click at [8, 29] on button "Back" at bounding box center [9, 24] width 19 height 9
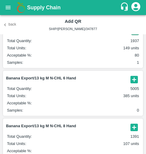
scroll to position [97, 0]
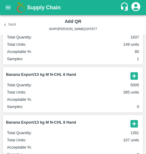
click at [133, 73] on icon "button" at bounding box center [134, 75] width 7 height 7
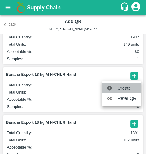
click at [122, 92] on li "Create" at bounding box center [121, 88] width 39 height 10
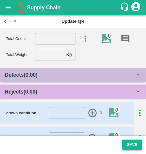
click at [55, 40] on input "number" at bounding box center [55, 38] width 41 height 11
click at [53, 55] on input "number" at bounding box center [49, 54] width 29 height 11
click at [53, 97] on div "Rejects ( 0.00 )" at bounding box center [73, 91] width 146 height 14
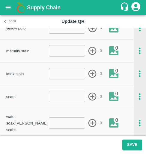
scroll to position [175, 0]
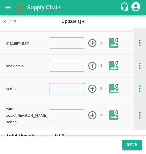
click at [57, 93] on input "number" at bounding box center [67, 88] width 37 height 11
click at [94, 93] on icon "button" at bounding box center [93, 89] width 10 height 10
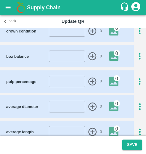
scroll to position [302, 0]
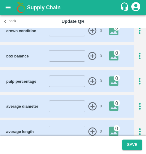
click at [139, 78] on icon "button" at bounding box center [140, 81] width 2 height 7
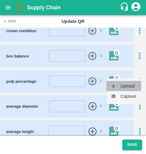
click at [131, 84] on li "Upload" at bounding box center [124, 86] width 35 height 10
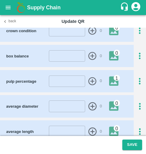
click at [43, 17] on div "Upload Capture" at bounding box center [73, 77] width 146 height 154
click at [136, 148] on button "Save" at bounding box center [133, 144] width 20 height 11
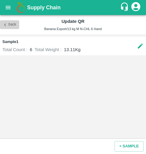
click at [10, 27] on button "Back" at bounding box center [9, 24] width 19 height 9
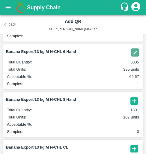
scroll to position [121, 0]
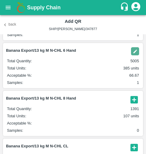
click at [134, 100] on icon "button" at bounding box center [134, 99] width 7 height 7
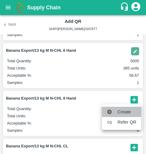
click at [125, 110] on span "Create" at bounding box center [127, 111] width 19 height 7
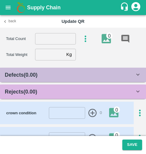
click at [46, 36] on input "number" at bounding box center [55, 38] width 41 height 11
click at [45, 51] on input "number" at bounding box center [49, 54] width 29 height 11
click at [44, 89] on div "Rejects ( 0.00 )" at bounding box center [70, 91] width 130 height 8
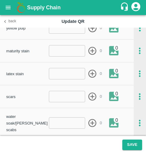
scroll to position [167, 0]
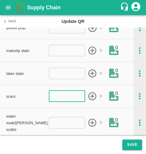
click at [56, 98] on input "number" at bounding box center [67, 95] width 37 height 11
click at [90, 98] on icon "button" at bounding box center [93, 96] width 10 height 10
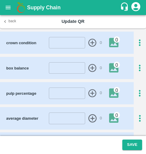
scroll to position [291, 0]
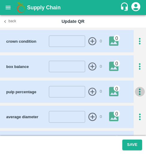
click at [138, 88] on icon "button" at bounding box center [140, 92] width 10 height 10
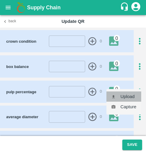
click at [125, 97] on li "Upload" at bounding box center [124, 96] width 35 height 10
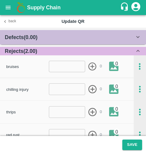
scroll to position [0, 0]
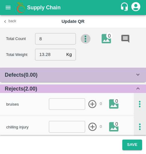
click at [89, 38] on icon "button" at bounding box center [86, 39] width 10 height 10
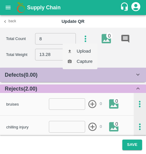
click at [80, 50] on li "Upload" at bounding box center [80, 51] width 35 height 10
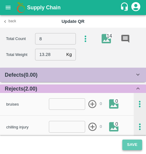
click at [129, 147] on button "Save" at bounding box center [133, 144] width 20 height 11
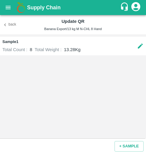
click at [14, 26] on button "Back" at bounding box center [9, 24] width 19 height 9
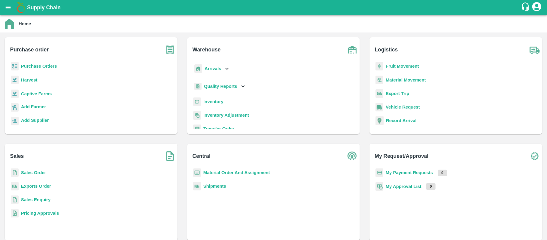
click at [33, 70] on div "Purchase Orders" at bounding box center [91, 69] width 163 height 14
click at [36, 67] on b "Purchase Orders" at bounding box center [39, 66] width 36 height 5
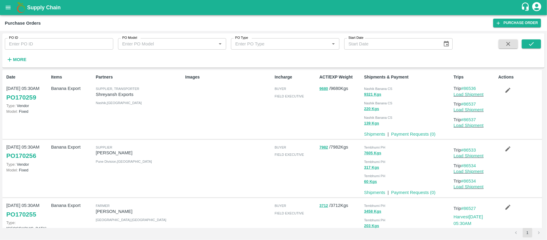
click at [71, 40] on input "PO ID" at bounding box center [59, 43] width 108 height 11
paste input "164858"
click at [539, 42] on button "submit" at bounding box center [531, 43] width 19 height 9
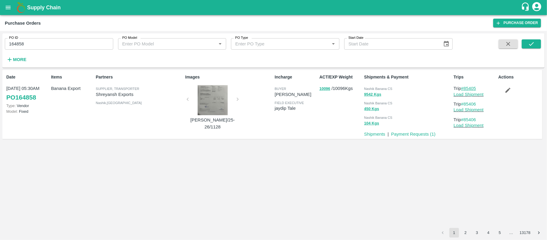
click at [475, 87] on link "#85405" at bounding box center [468, 88] width 15 height 5
click at [32, 44] on input "164858" at bounding box center [59, 43] width 108 height 11
paste input "text"
click at [532, 38] on div "PO ID 164857 PO ID PO Model PO Model   * PO Type PO Type   * Start Date Start D…" at bounding box center [273, 50] width 542 height 29
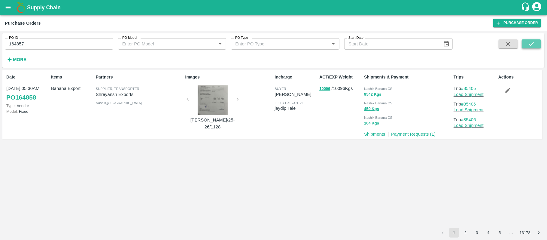
click at [532, 42] on icon "submit" at bounding box center [531, 44] width 7 height 7
click at [475, 88] on link "#85403" at bounding box center [468, 88] width 15 height 5
click at [46, 46] on input "164857" at bounding box center [59, 43] width 108 height 11
paste input "text"
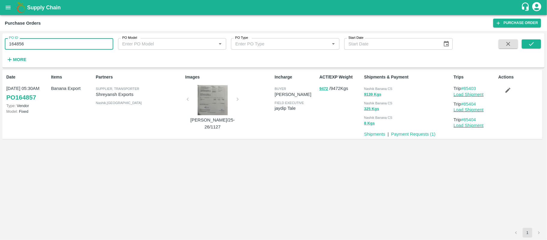
type input "164856"
click at [542, 46] on div "PO ID 164856 PO ID PO Model PO Model   * PO Type PO Type   * Start Date Start D…" at bounding box center [273, 50] width 542 height 29
click at [537, 46] on button "submit" at bounding box center [531, 43] width 19 height 9
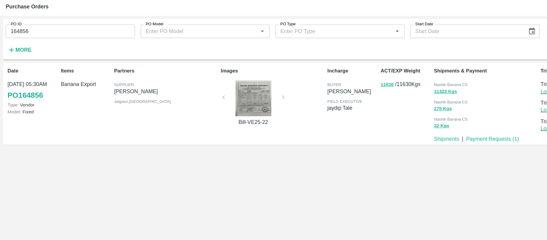
click at [30, 46] on input "164856" at bounding box center [59, 43] width 108 height 11
paste input "text"
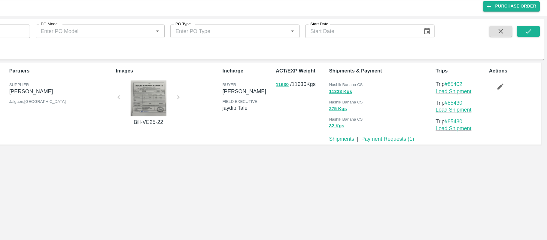
click at [533, 37] on div "PO ID 164848 PO ID PO Model PO Model   * PO Type PO Type   * Start Date Start D…" at bounding box center [273, 50] width 542 height 29
click at [533, 41] on icon "submit" at bounding box center [531, 44] width 7 height 7
click at [475, 88] on link "#85386" at bounding box center [468, 88] width 15 height 5
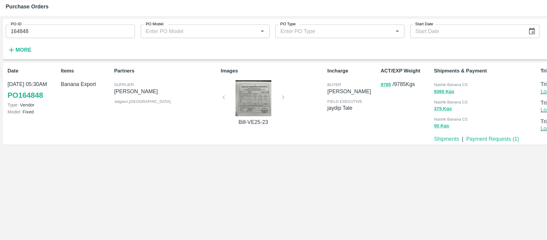
click at [21, 40] on input "164848" at bounding box center [59, 43] width 108 height 11
paste input "text"
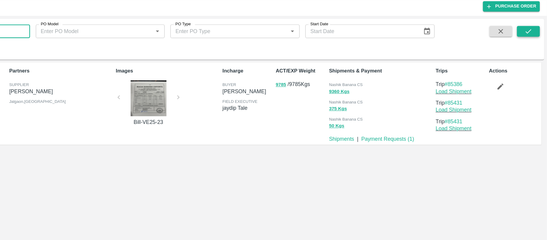
type input "164842"
click at [528, 47] on icon "submit" at bounding box center [531, 44] width 7 height 7
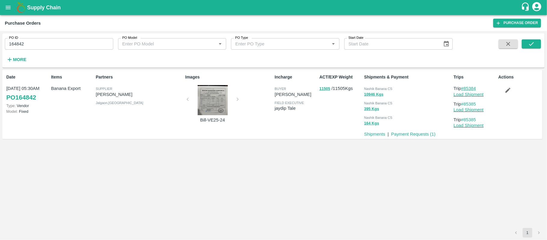
click at [467, 88] on link "#85384" at bounding box center [468, 88] width 15 height 5
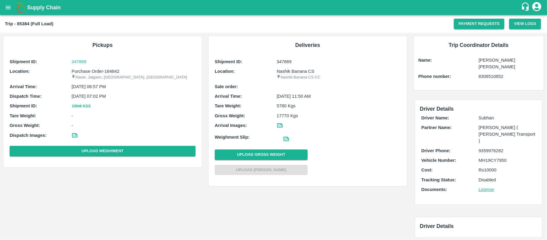
click at [117, 71] on p "Purchase Order-164842" at bounding box center [133, 71] width 124 height 7
copy p "164842"
